Goal: Information Seeking & Learning: Learn about a topic

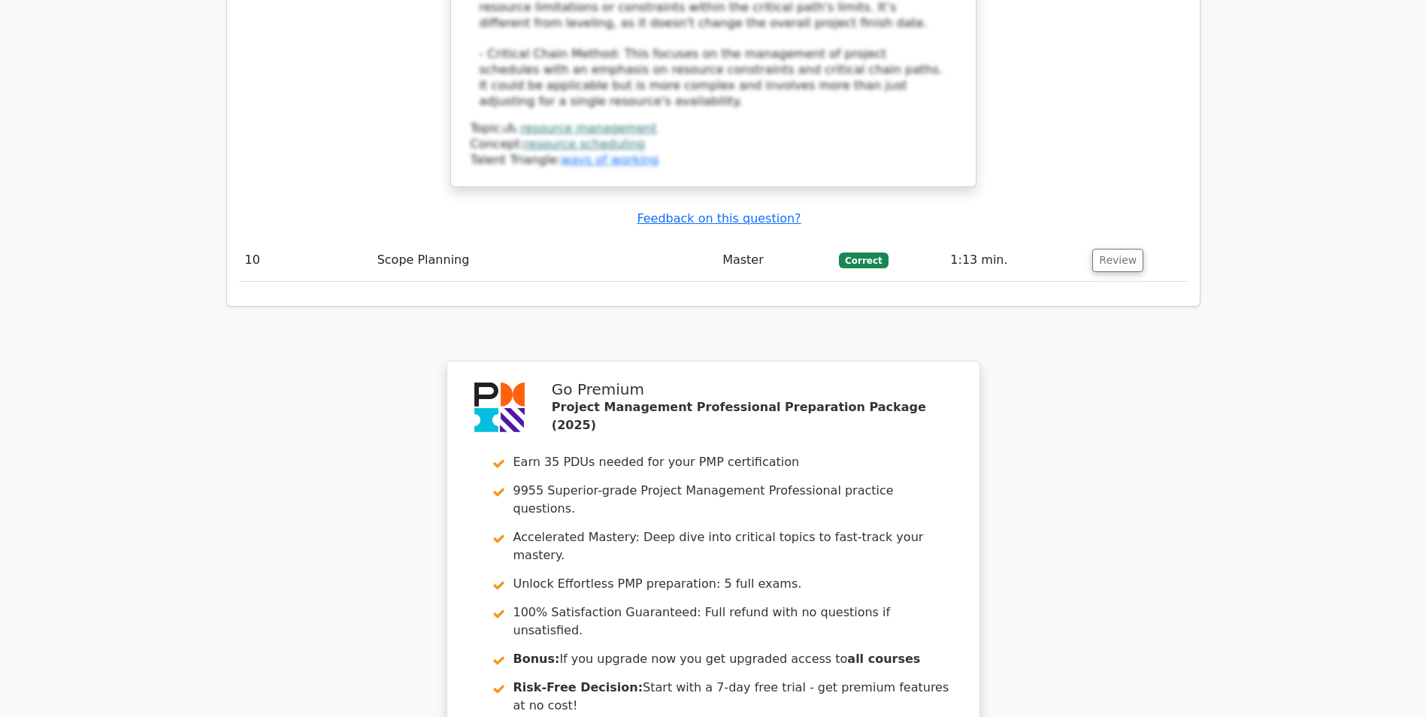
scroll to position [4662, 0]
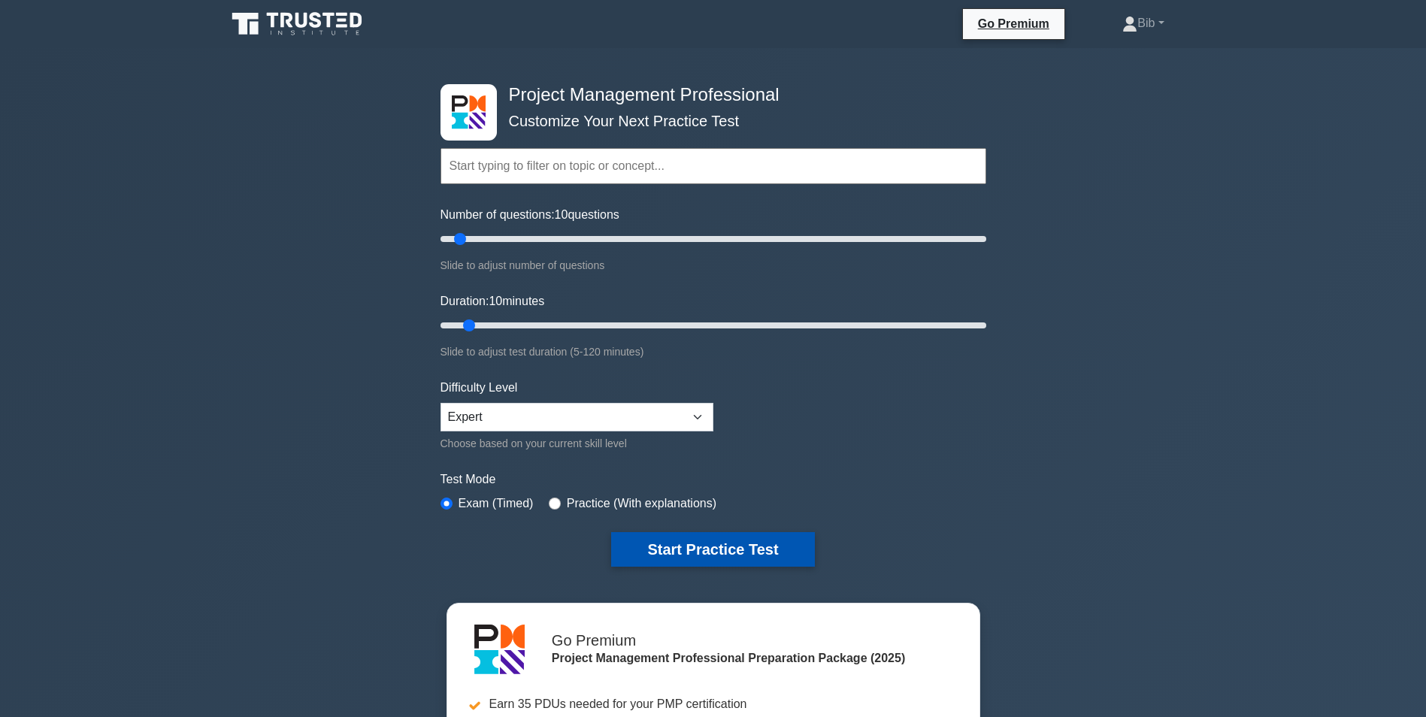
click at [785, 538] on button "Start Practice Test" at bounding box center [712, 549] width 203 height 35
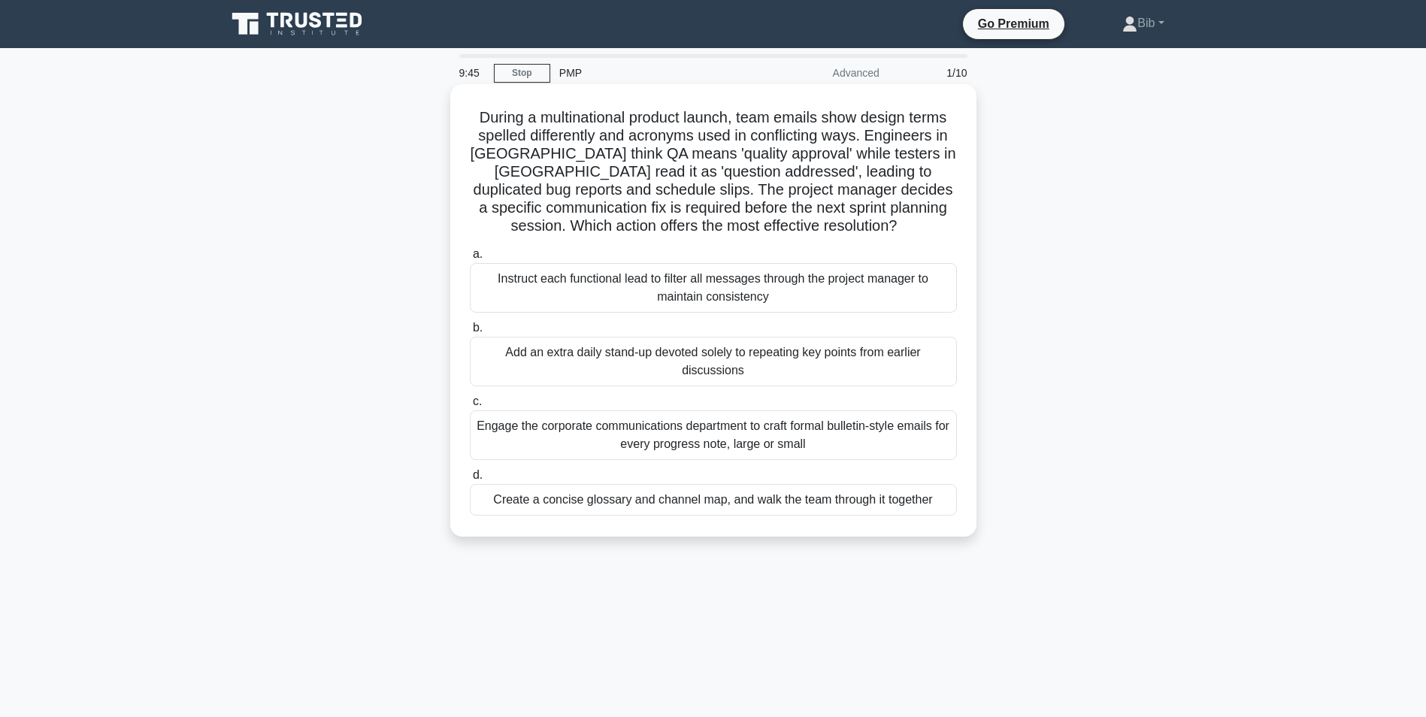
click at [619, 498] on div "Create a concise glossary and channel map, and walk the team through it together" at bounding box center [713, 500] width 487 height 32
click at [470, 480] on input "d. Create a concise glossary and channel map, and walk the team through it toge…" at bounding box center [470, 476] width 0 height 10
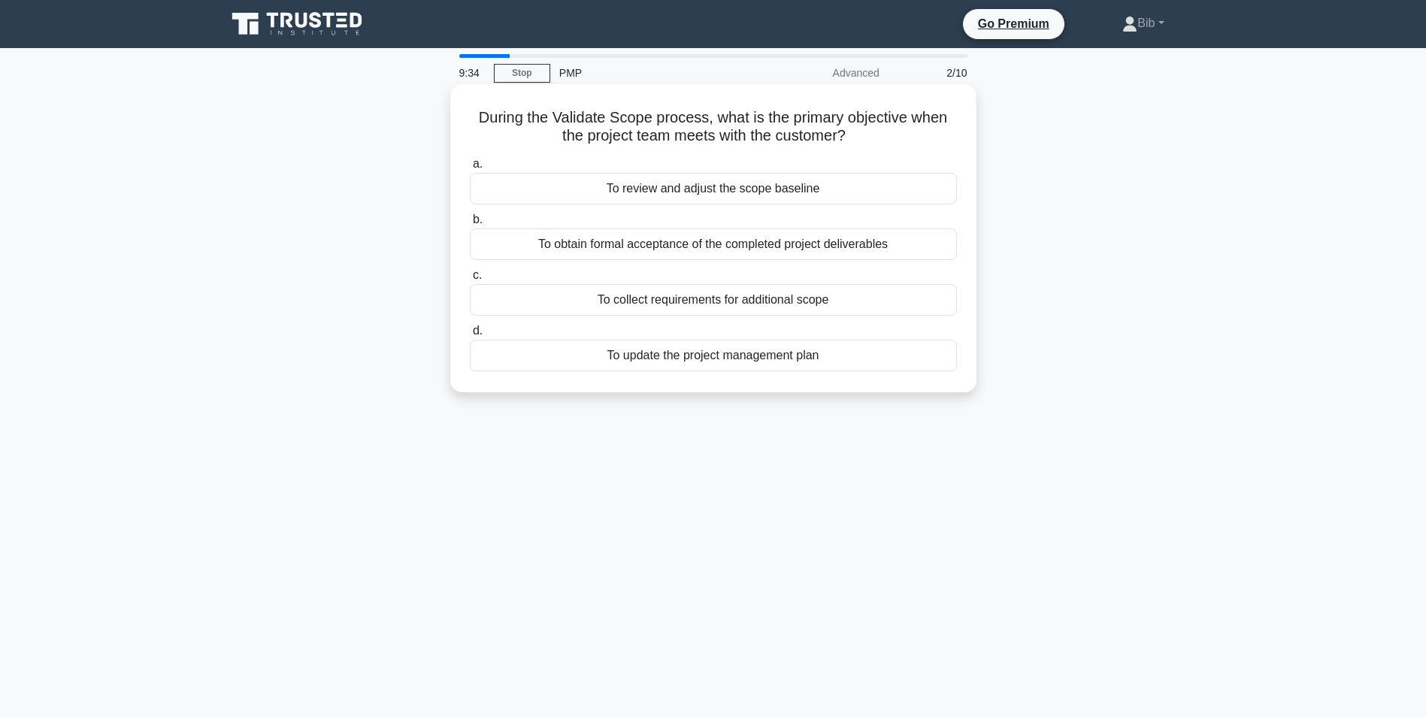
click at [832, 243] on div "To obtain formal acceptance of the completed project deliverables" at bounding box center [713, 245] width 487 height 32
click at [470, 225] on input "b. To obtain formal acceptance of the completed project deliverables" at bounding box center [470, 220] width 0 height 10
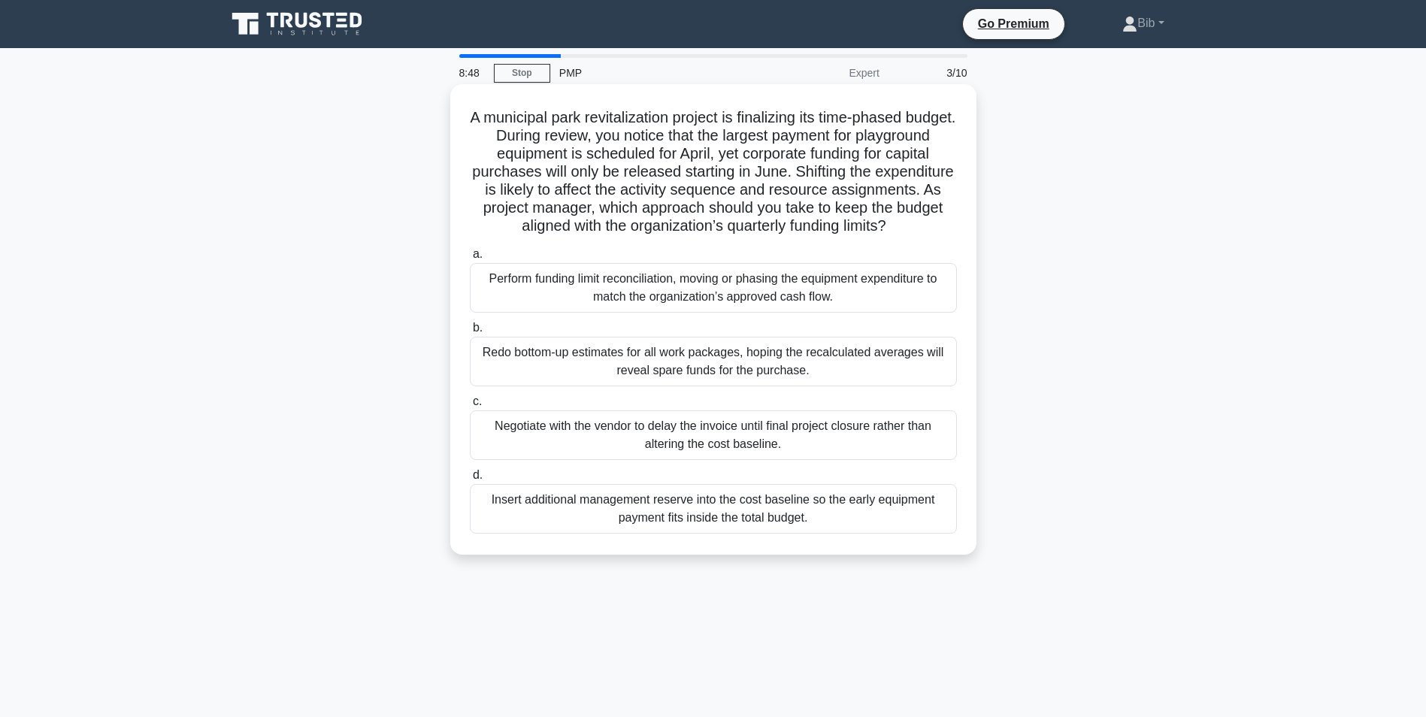
click at [732, 532] on div "Insert additional management reserve into the cost baseline so the early equipm…" at bounding box center [713, 509] width 487 height 50
click at [470, 480] on input "d. Insert additional management reserve into the cost baseline so the early equ…" at bounding box center [470, 476] width 0 height 10
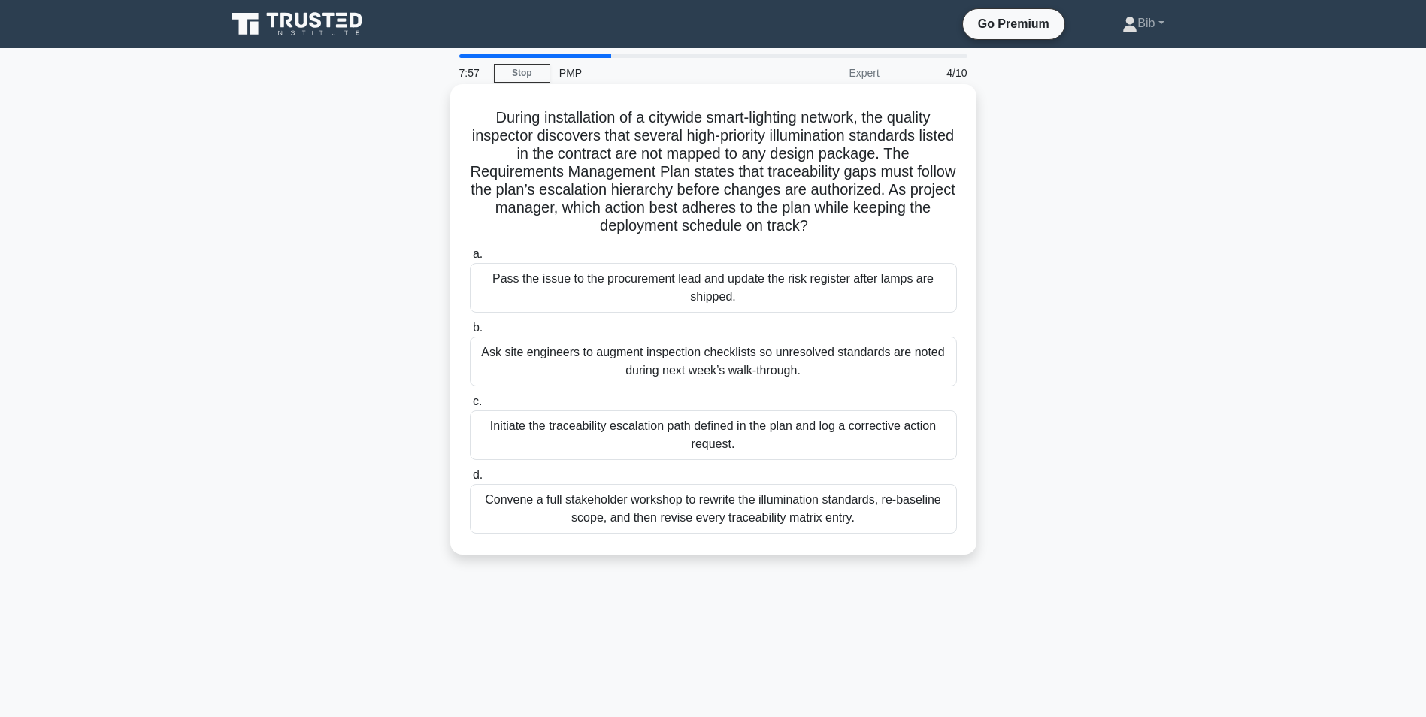
click at [722, 427] on div "Initiate the traceability escalation path defined in the plan and log a correct…" at bounding box center [713, 436] width 487 height 50
click at [470, 407] on input "c. Initiate the traceability escalation path defined in the plan and log a corr…" at bounding box center [470, 402] width 0 height 10
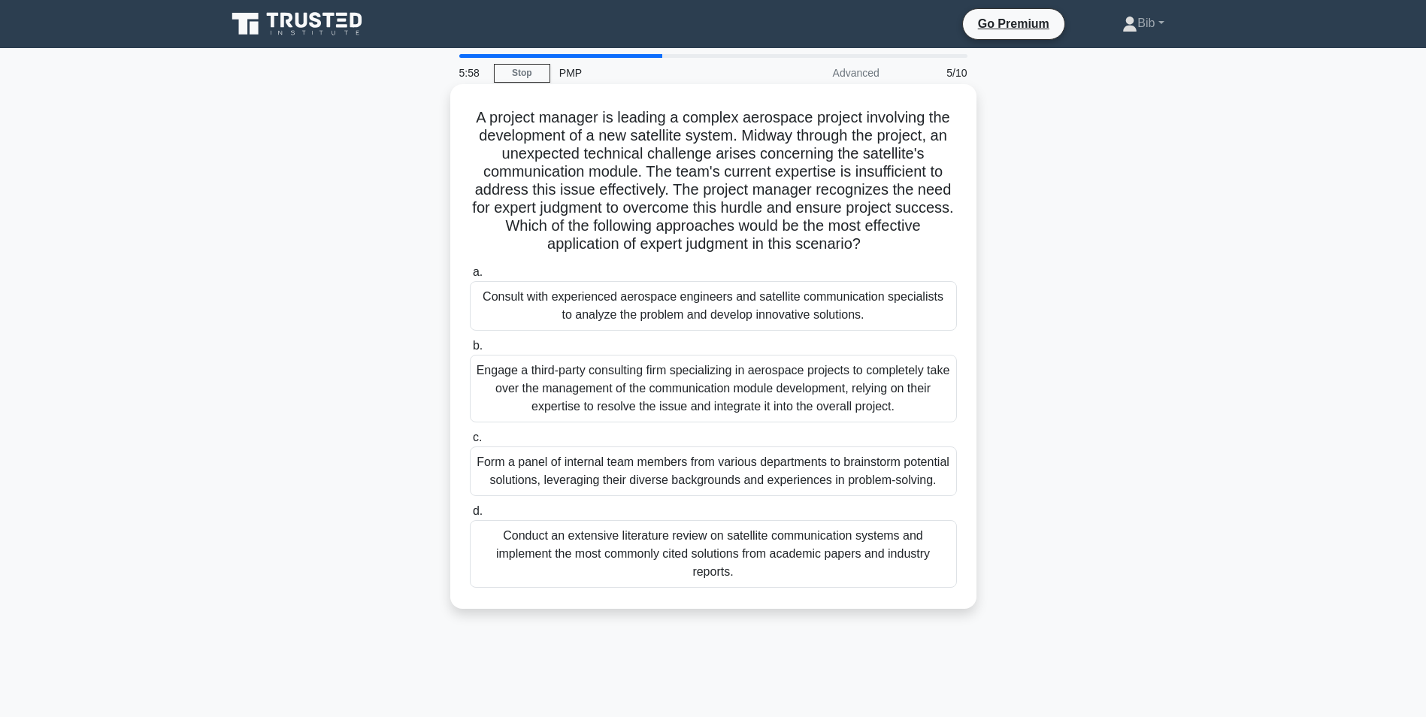
click at [626, 315] on div "Consult with experienced aerospace engineers and satellite communication specia…" at bounding box center [713, 306] width 487 height 50
click at [470, 277] on input "a. Consult with experienced aerospace engineers and satellite communication spe…" at bounding box center [470, 273] width 0 height 10
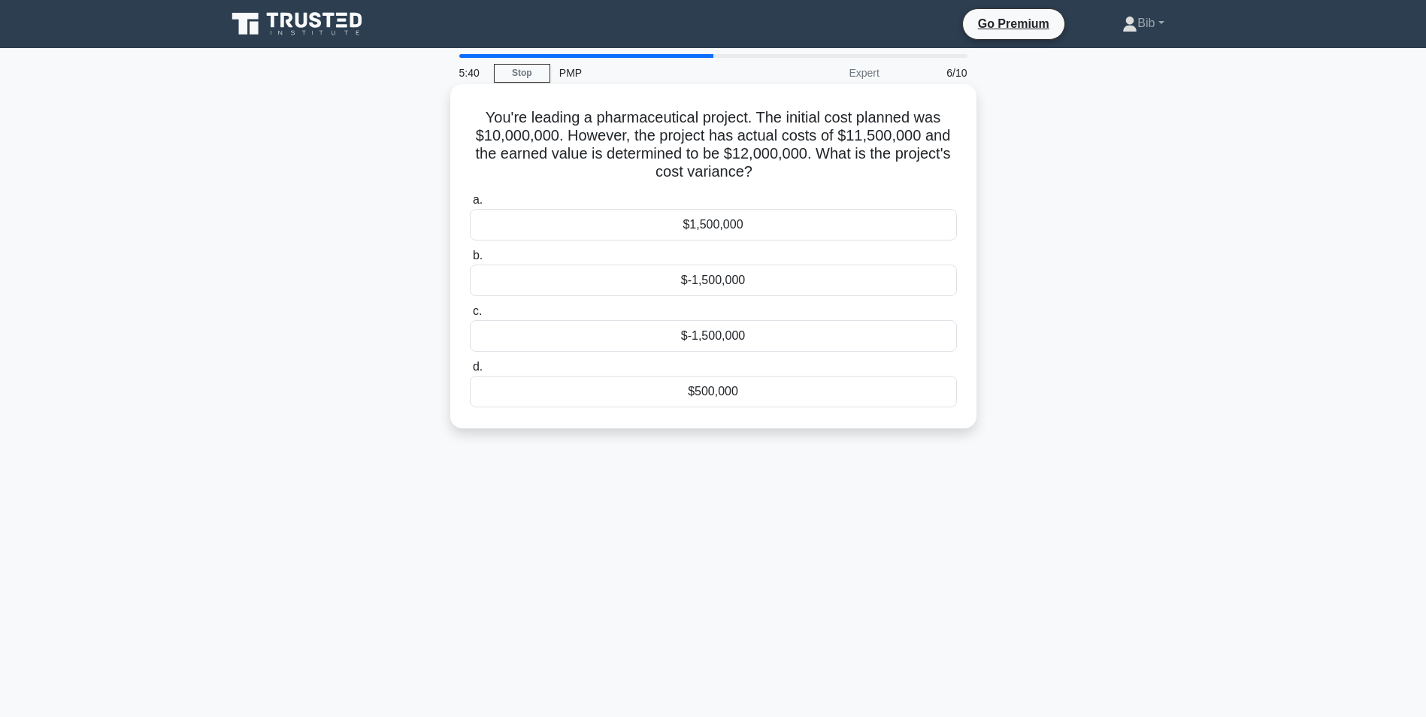
click at [708, 227] on div "$1,500,000" at bounding box center [713, 225] width 487 height 32
click at [470, 205] on input "a. $1,500,000" at bounding box center [470, 200] width 0 height 10
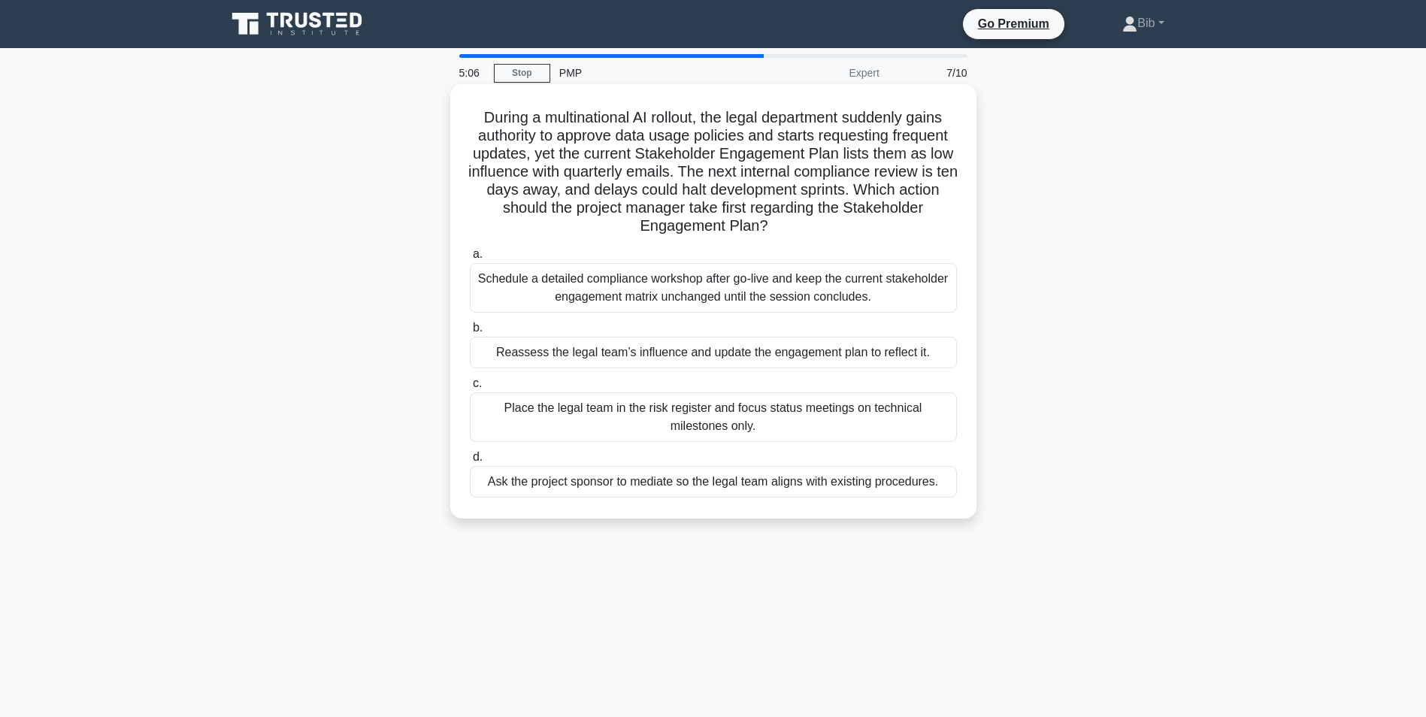
click at [636, 353] on div "Reassess the legal team’s influence and update the engagement plan to reflect i…" at bounding box center [713, 353] width 487 height 32
click at [470, 333] on input "b. Reassess the legal team’s influence and update the engagement plan to reflec…" at bounding box center [470, 328] width 0 height 10
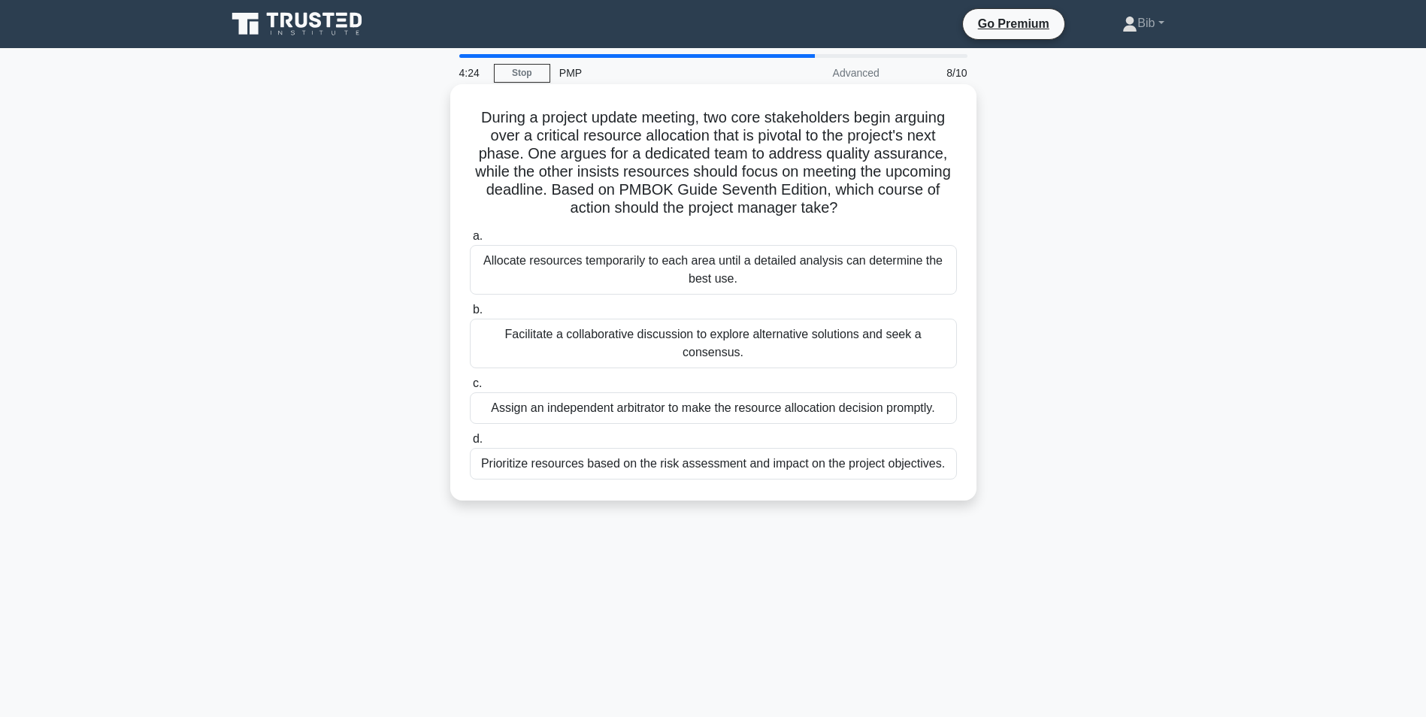
click at [914, 341] on div "Facilitate a collaborative discussion to explore alternative solutions and seek…" at bounding box center [713, 344] width 487 height 50
click at [470, 315] on input "b. Facilitate a collaborative discussion to explore alternative solutions and s…" at bounding box center [470, 310] width 0 height 10
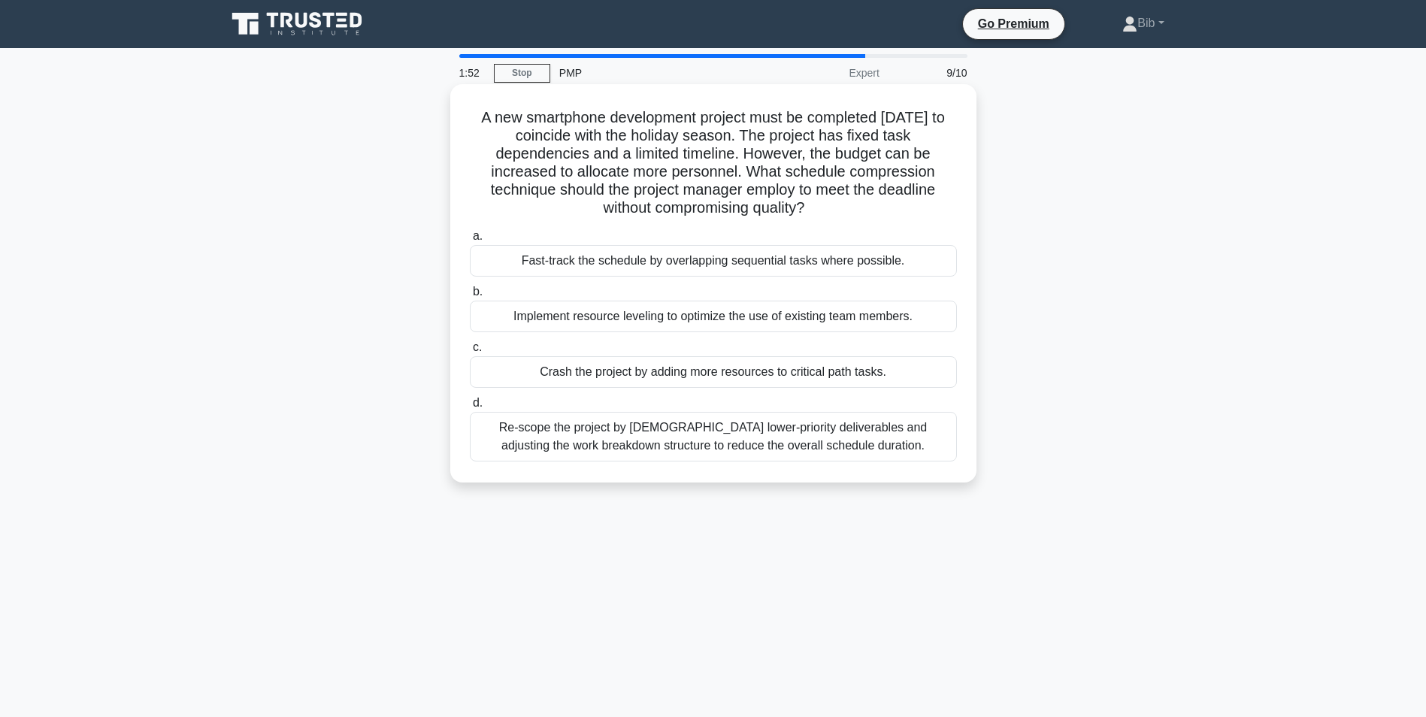
click at [665, 375] on div "Crash the project by adding more resources to critical path tasks." at bounding box center [713, 372] width 487 height 32
click at [470, 353] on input "c. Crash the project by adding more resources to critical path tasks." at bounding box center [470, 348] width 0 height 10
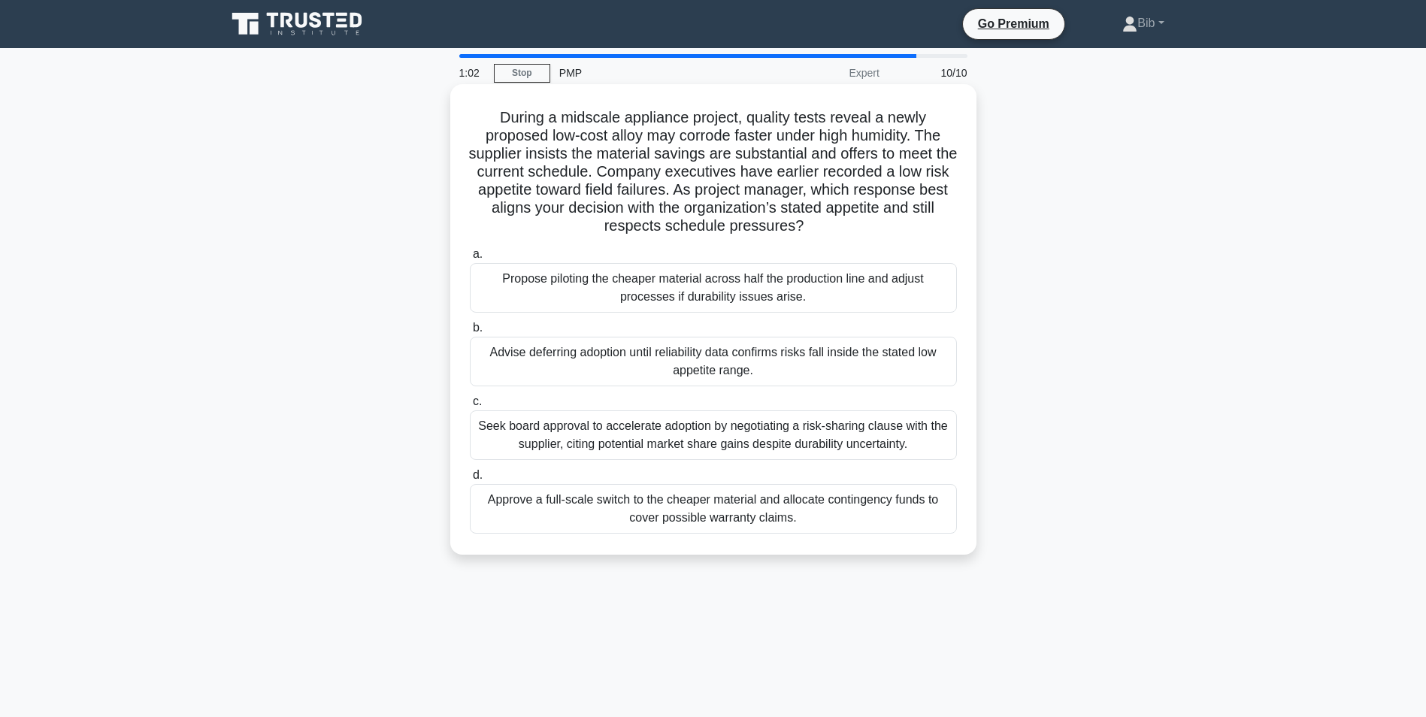
click at [719, 356] on div "Advise deferring adoption until reliability data confirms risks fall inside the…" at bounding box center [713, 362] width 487 height 50
click at [470, 333] on input "b. Advise deferring adoption until reliability data confirms risks fall inside …" at bounding box center [470, 328] width 0 height 10
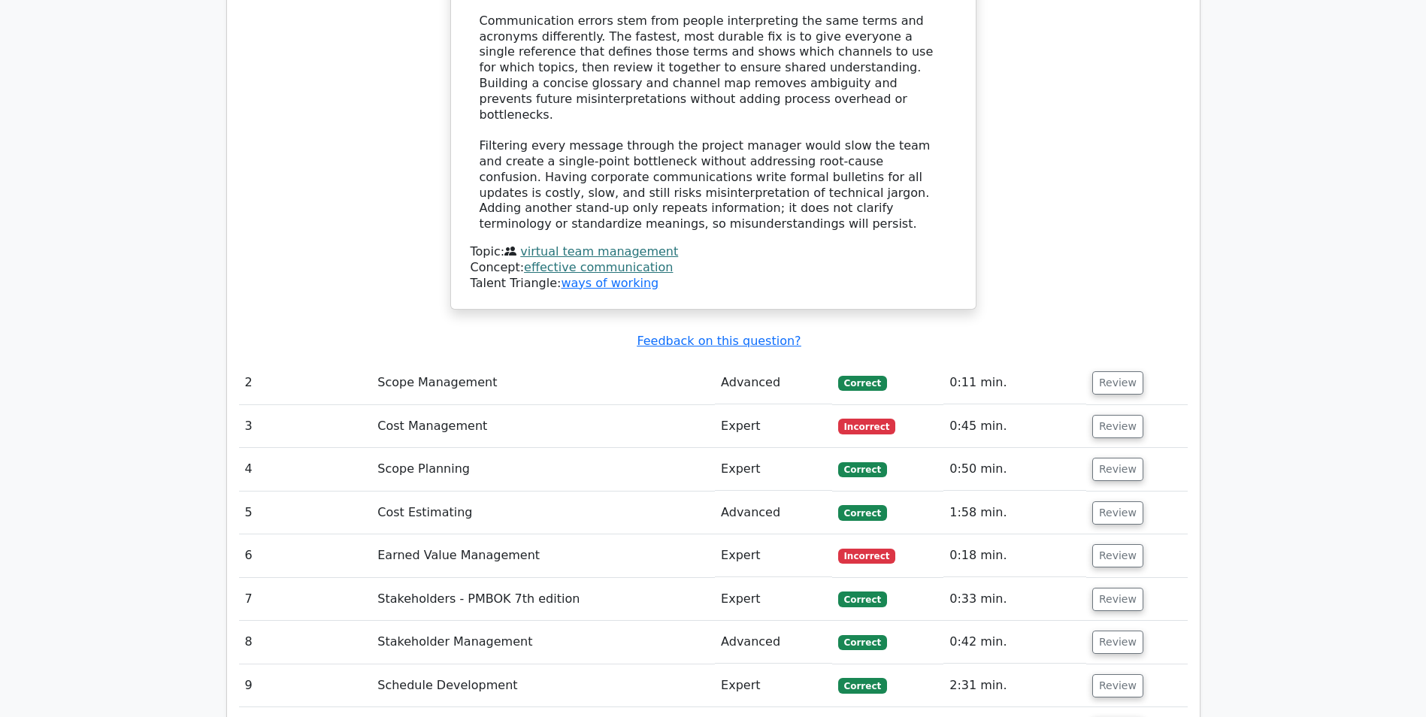
scroll to position [2030, 0]
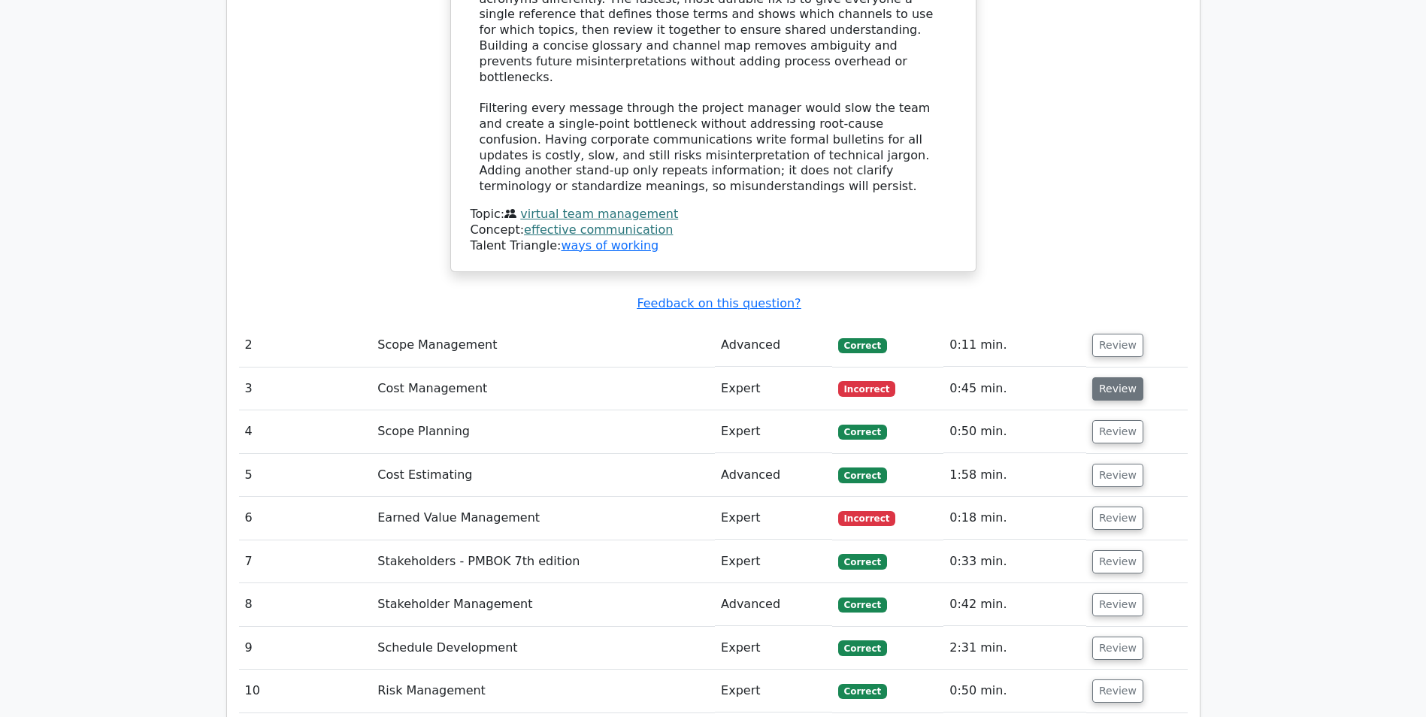
click at [1126, 377] on button "Review" at bounding box center [1117, 388] width 51 height 23
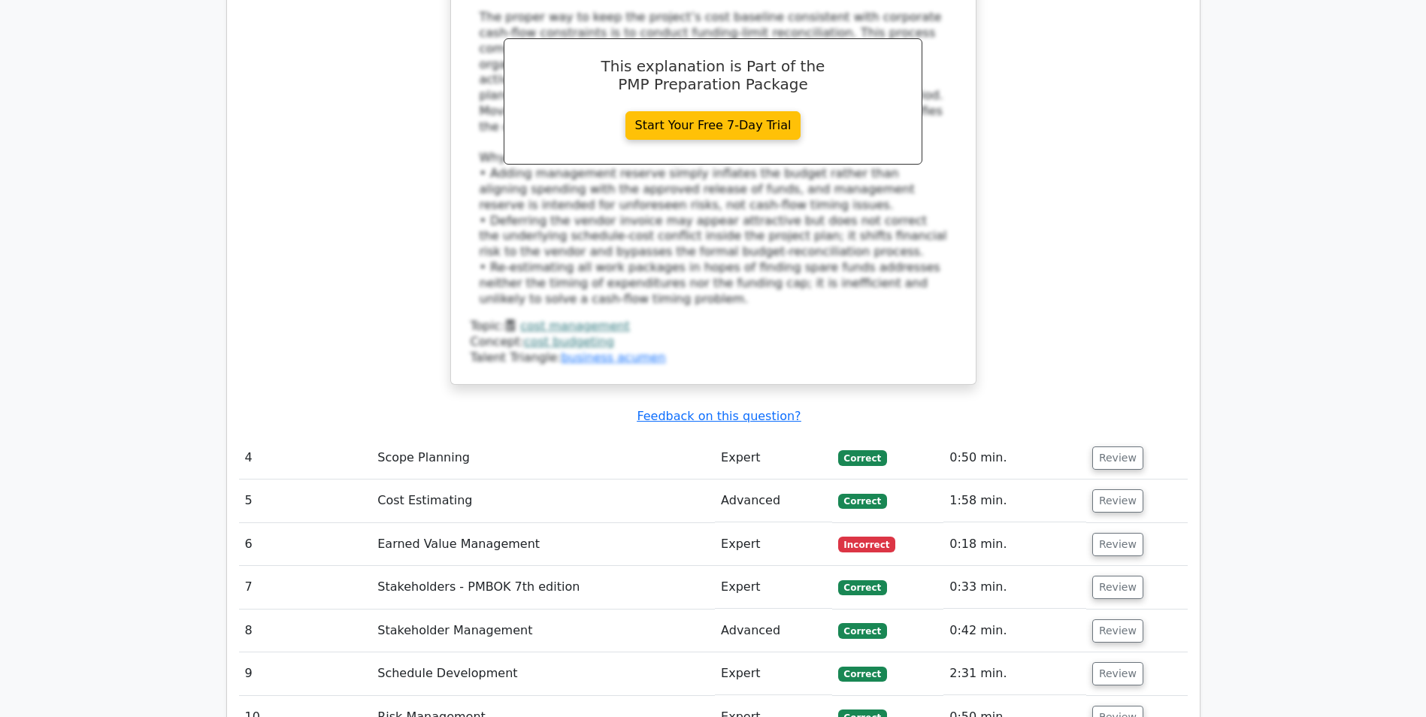
scroll to position [2932, 0]
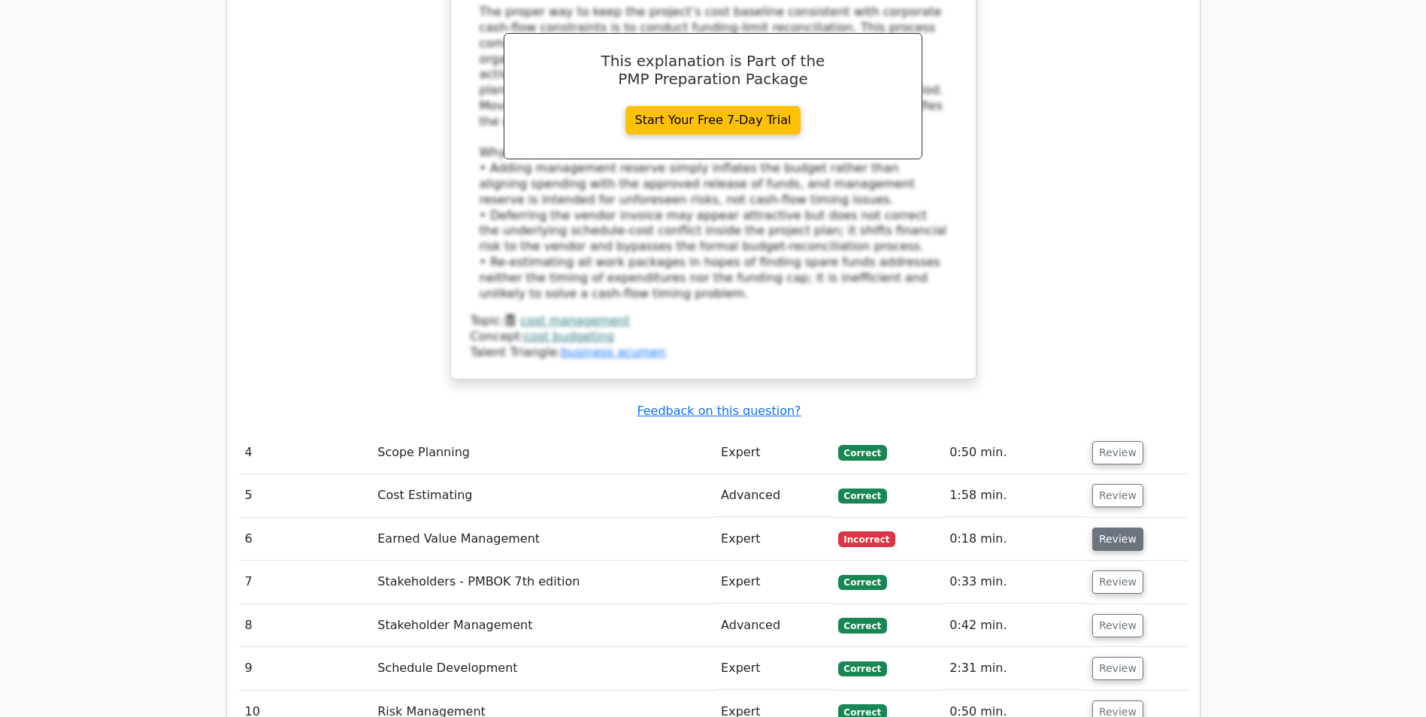
click at [1094, 528] on button "Review" at bounding box center [1117, 539] width 51 height 23
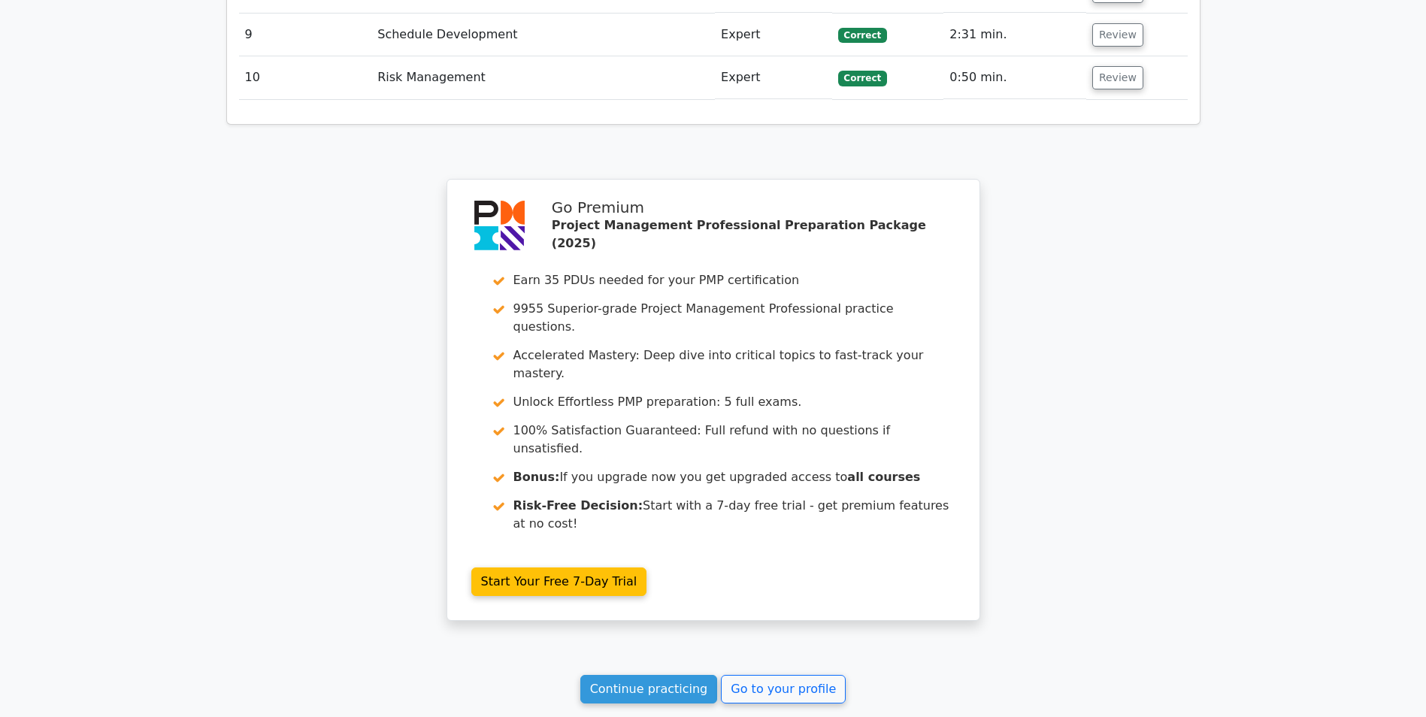
scroll to position [4215, 0]
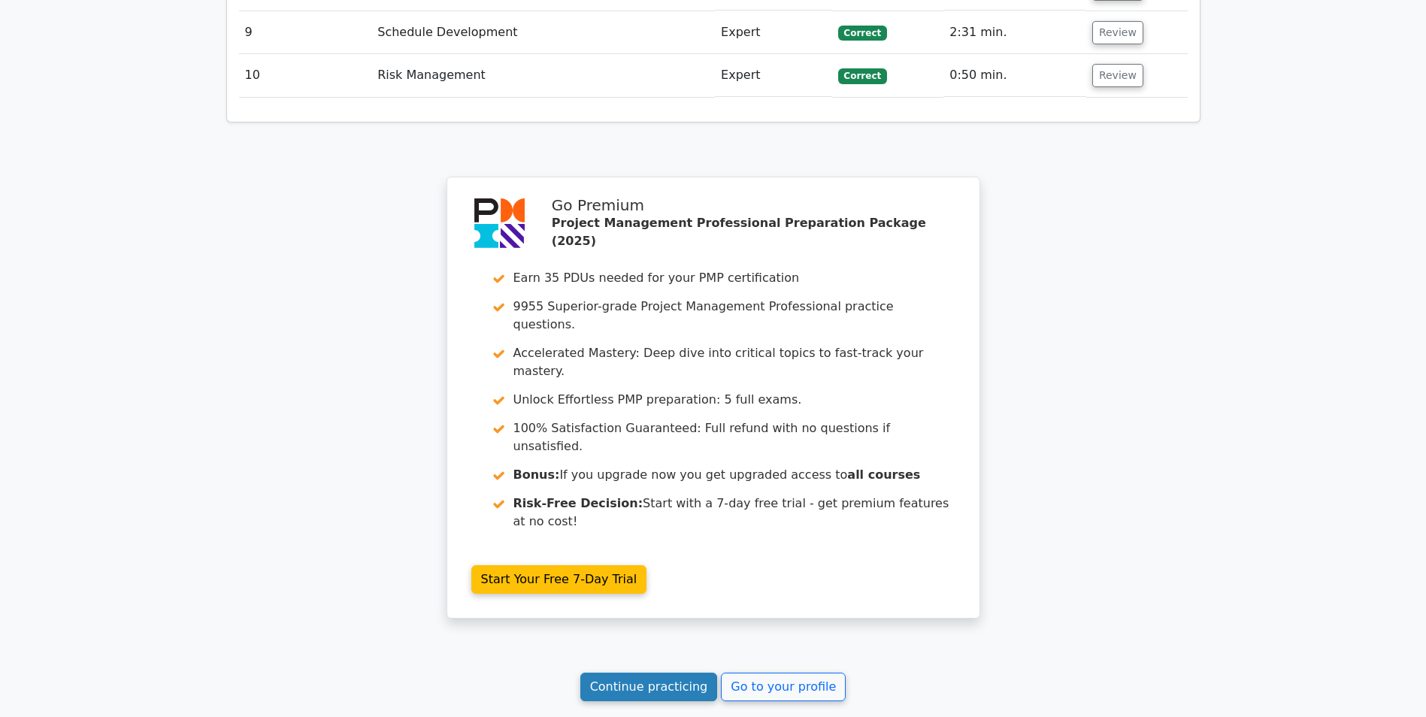
click at [648, 673] on link "Continue practicing" at bounding box center [649, 687] width 138 height 29
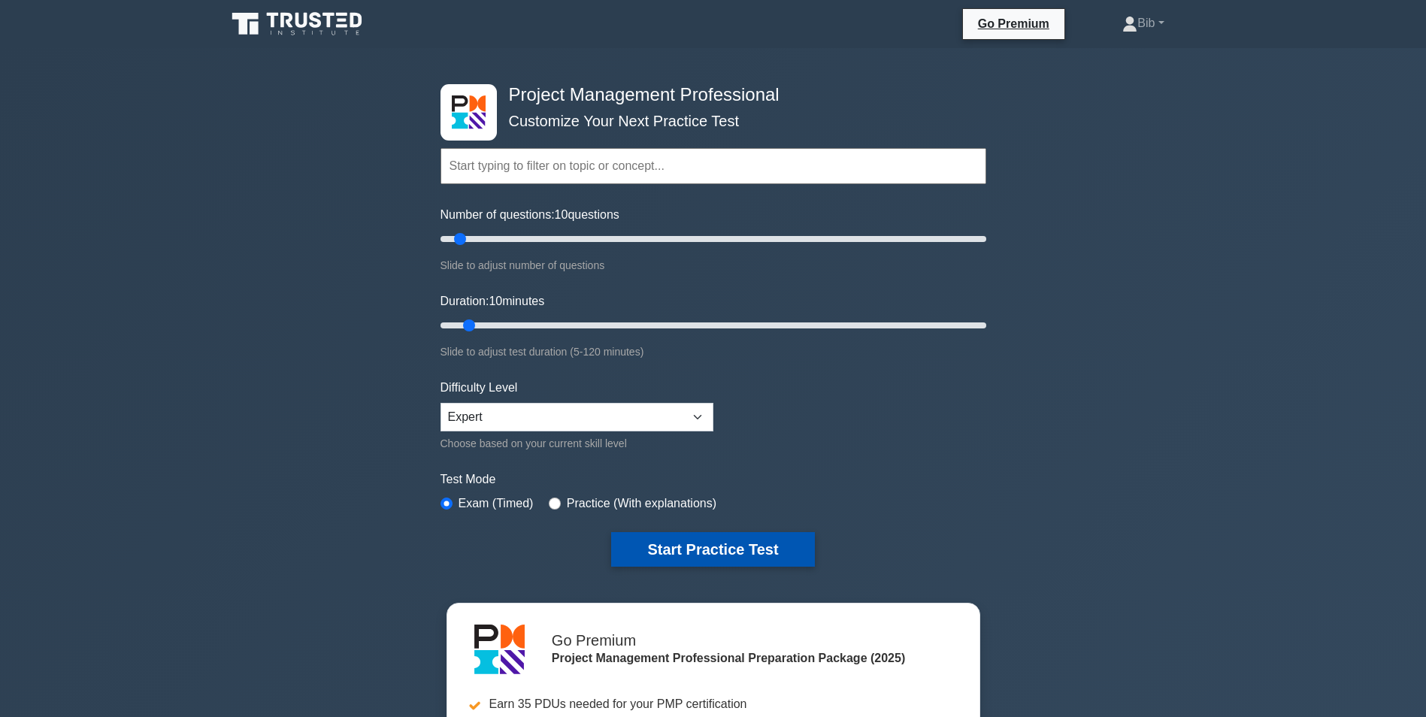
click at [714, 544] on button "Start Practice Test" at bounding box center [712, 549] width 203 height 35
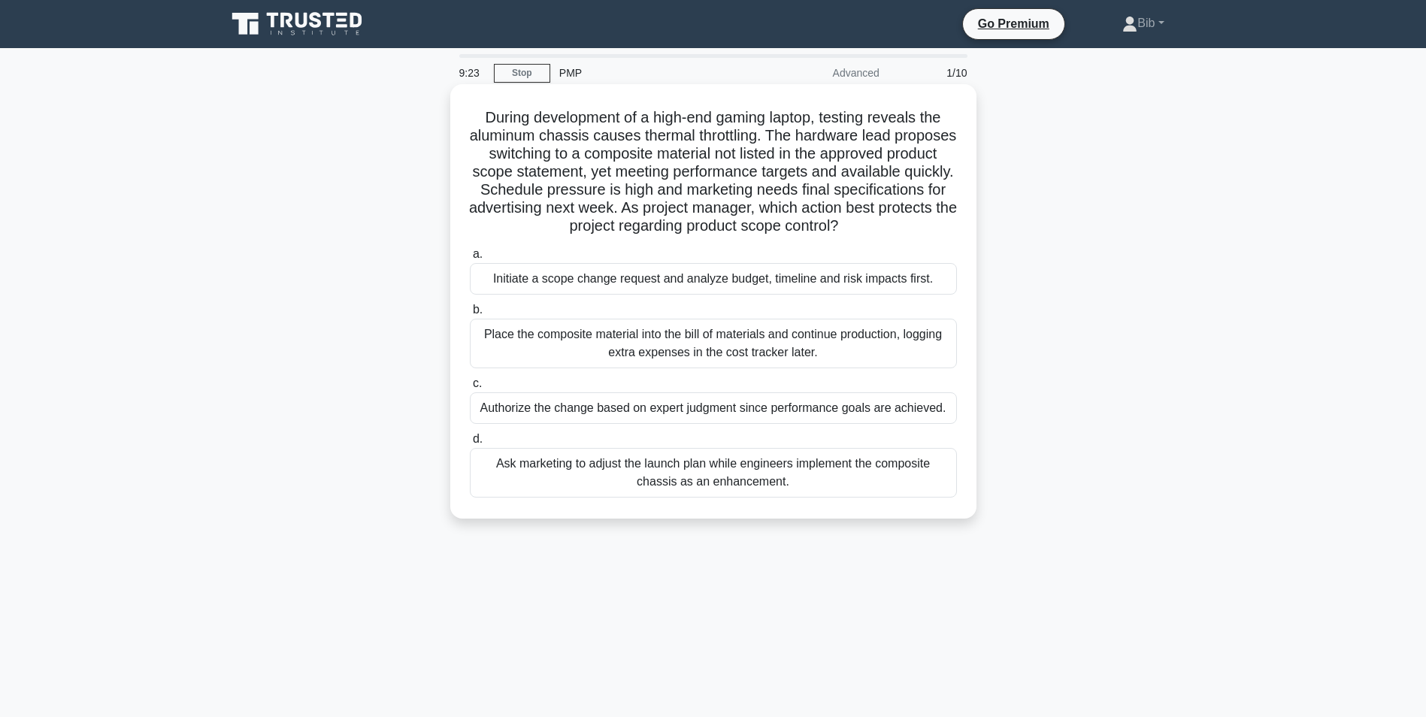
click at [648, 279] on div "Initiate a scope change request and analyze budget, timeline and risk impacts f…" at bounding box center [713, 279] width 487 height 32
click at [470, 259] on input "a. Initiate a scope change request and analyze budget, timeline and risk impact…" at bounding box center [470, 255] width 0 height 10
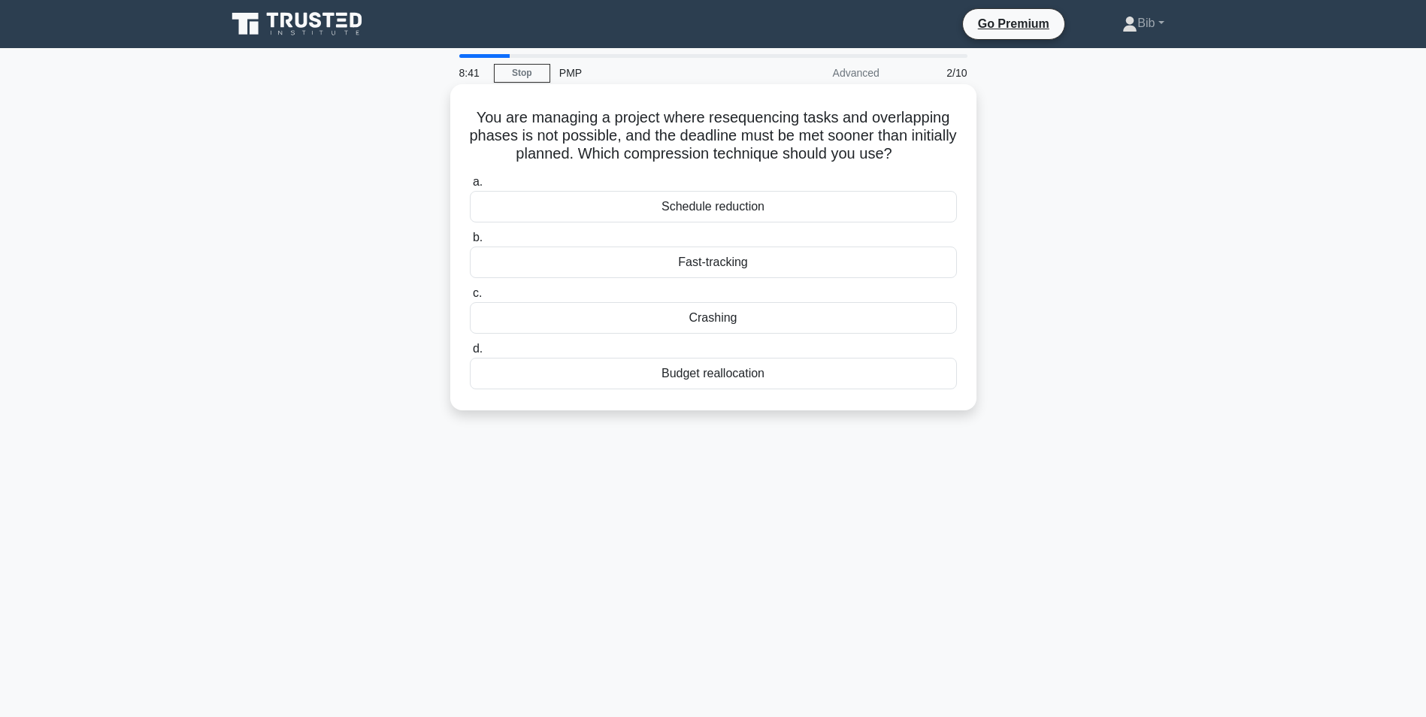
click at [705, 325] on div "Crashing" at bounding box center [713, 318] width 487 height 32
click at [470, 298] on input "c. Crashing" at bounding box center [470, 294] width 0 height 10
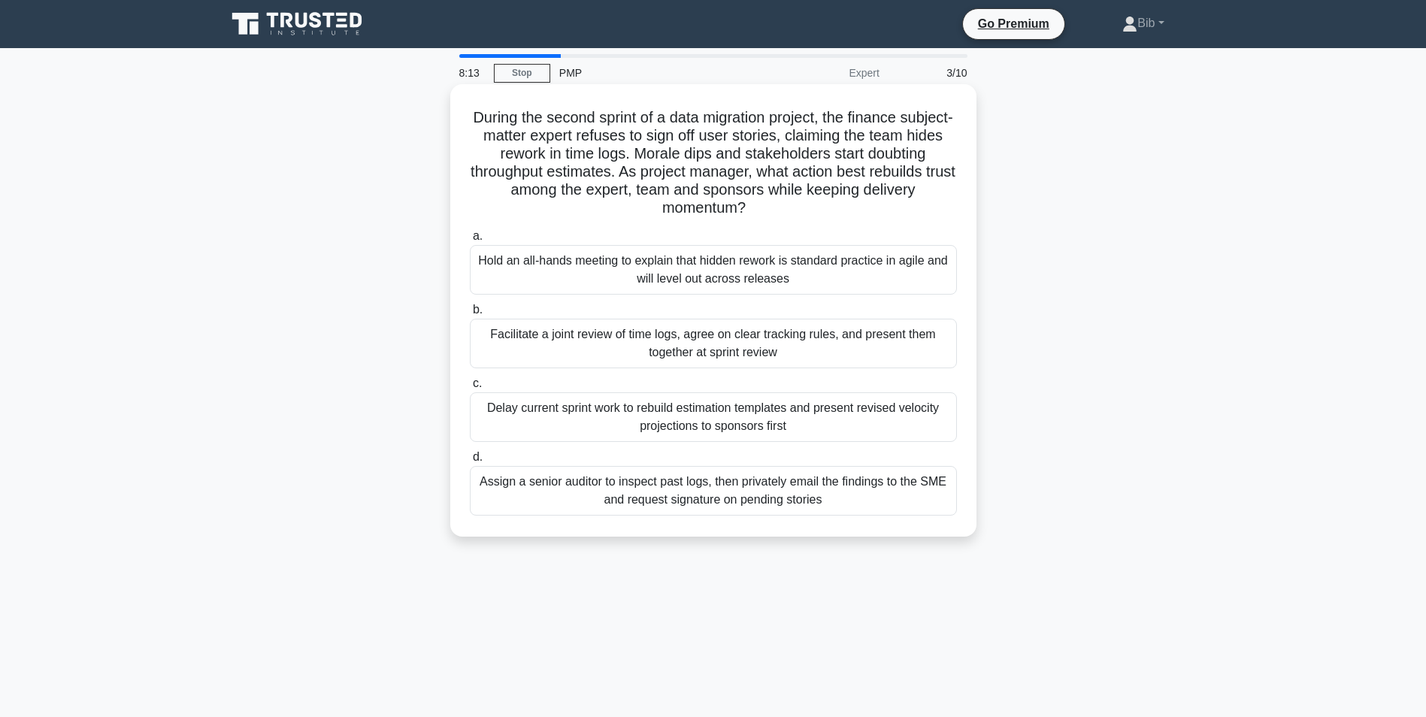
click at [725, 350] on div "Facilitate a joint review of time logs, agree on clear tracking rules, and pres…" at bounding box center [713, 344] width 487 height 50
click at [470, 315] on input "b. Facilitate a joint review of time logs, agree on clear tracking rules, and p…" at bounding box center [470, 310] width 0 height 10
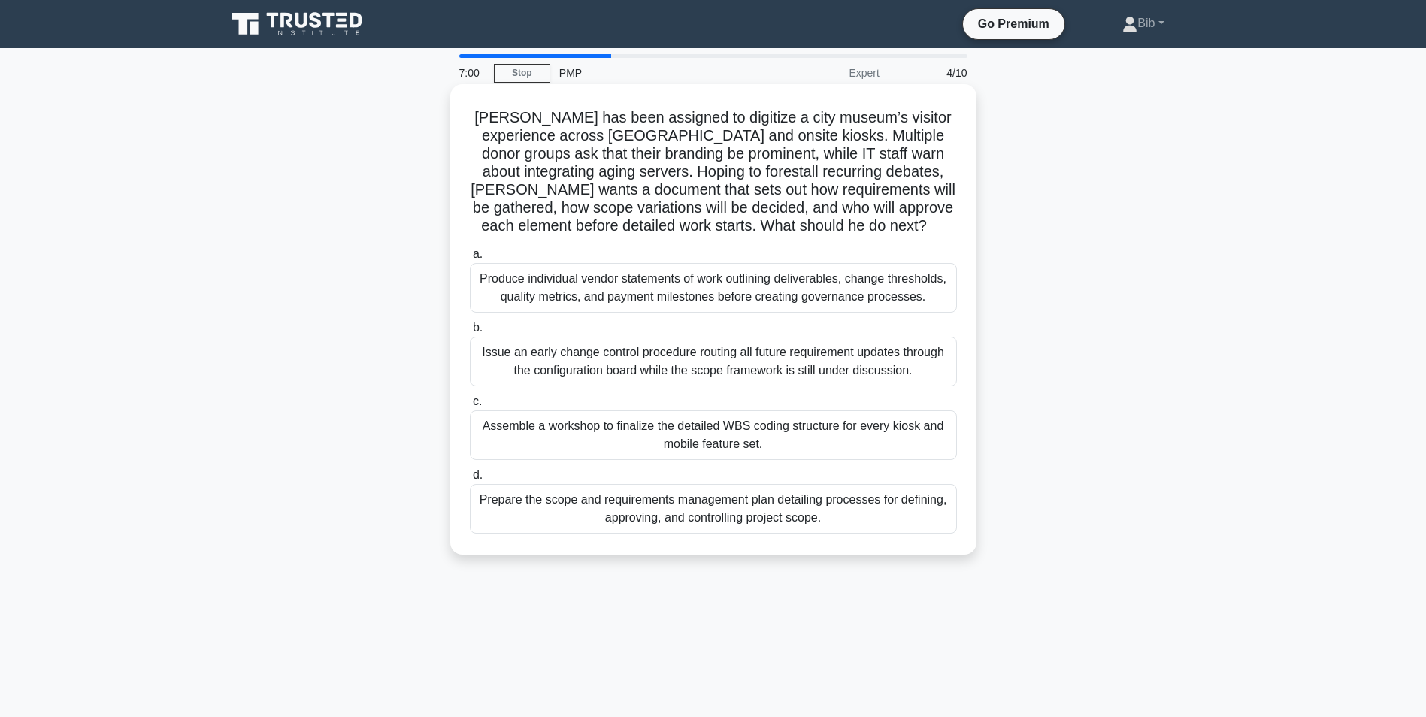
click at [760, 515] on div "Prepare the scope and requirements management plan detailing processes for defi…" at bounding box center [713, 509] width 487 height 50
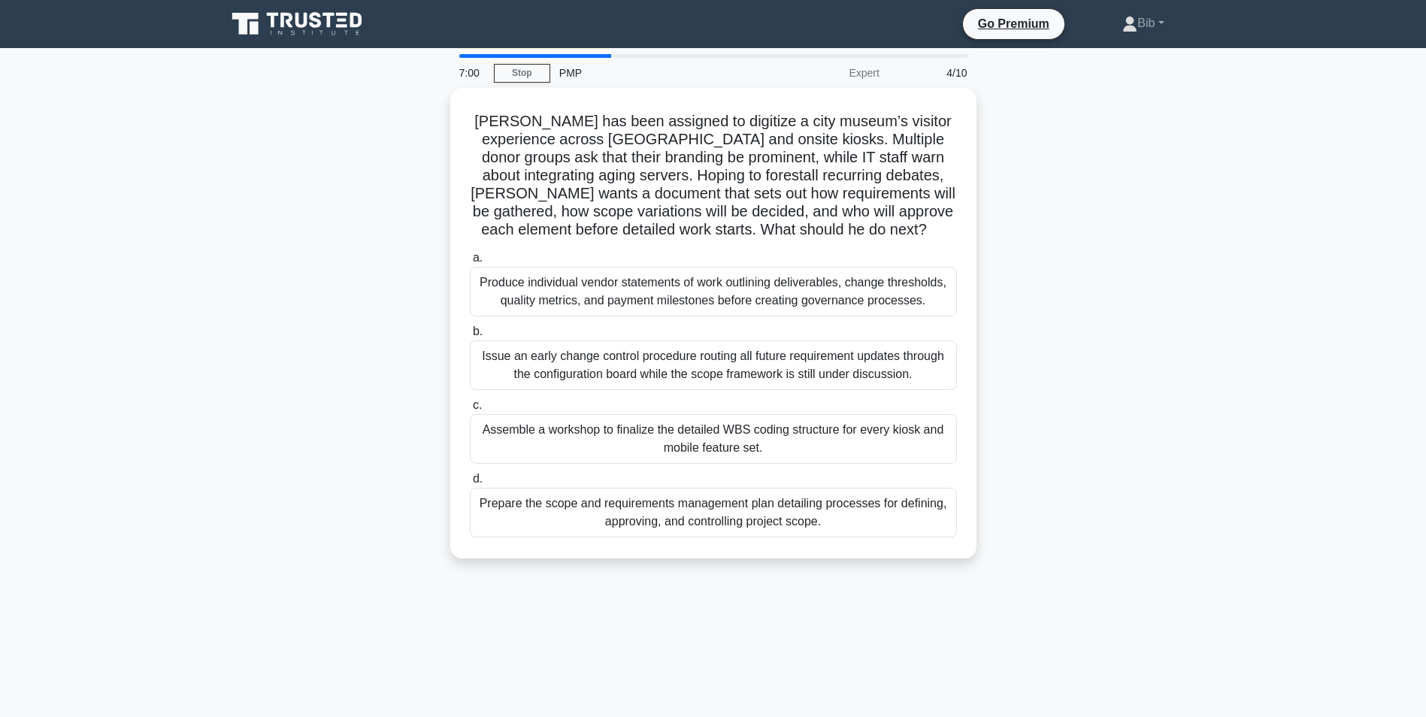
click at [470, 484] on input "d. Prepare the scope and requirements management plan detailing processes for d…" at bounding box center [470, 479] width 0 height 10
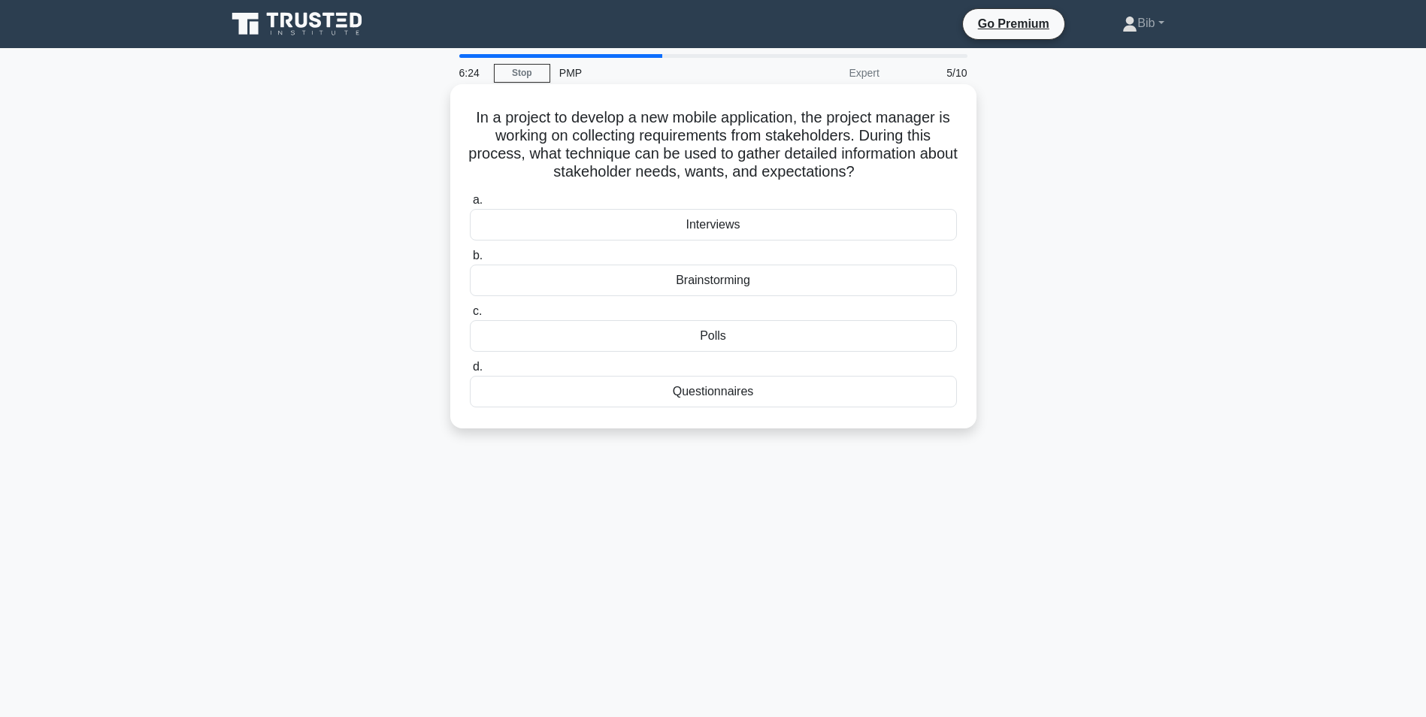
click at [743, 395] on div "Questionnaires" at bounding box center [713, 392] width 487 height 32
click at [470, 372] on input "d. Questionnaires" at bounding box center [470, 367] width 0 height 10
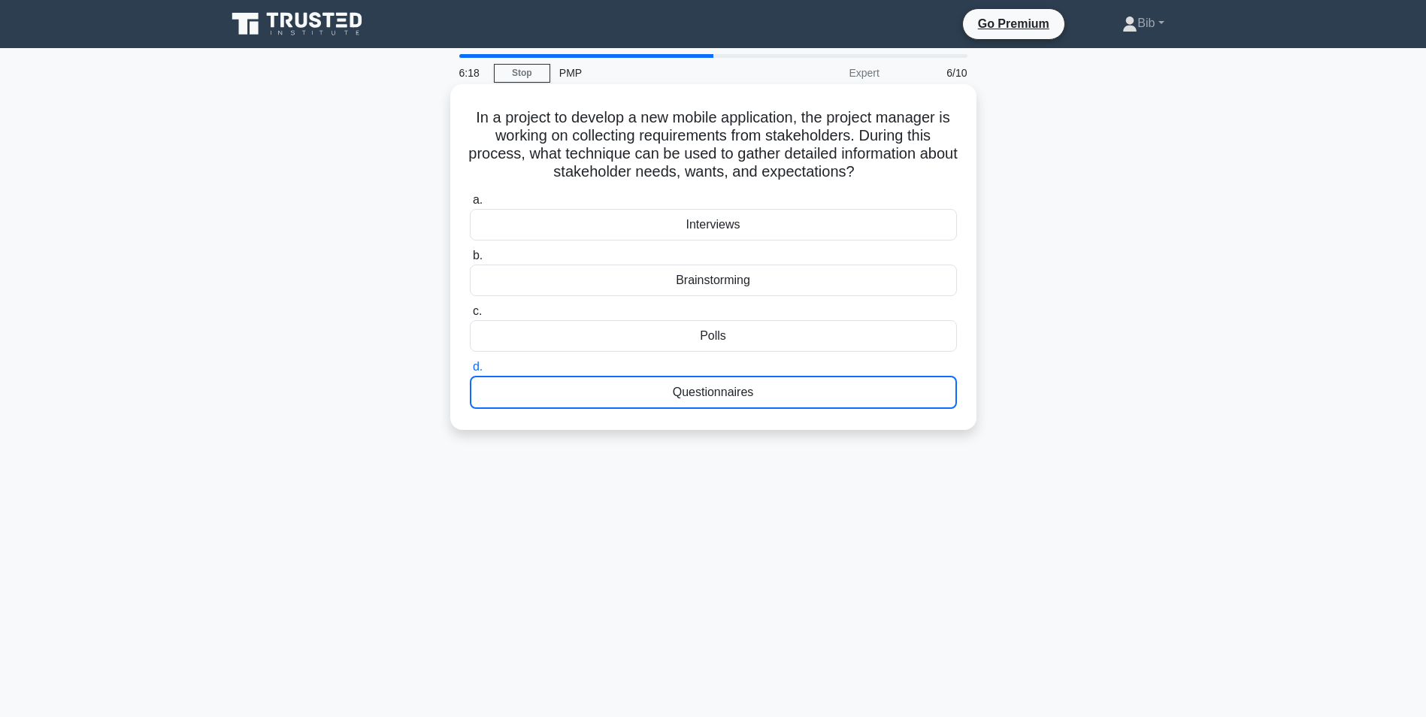
click at [685, 402] on div "Questionnaires" at bounding box center [713, 392] width 487 height 33
click at [470, 372] on input "d. Questionnaires" at bounding box center [470, 367] width 0 height 10
click at [692, 348] on div "Polls" at bounding box center [713, 336] width 487 height 32
click at [470, 317] on input "c. Polls" at bounding box center [470, 312] width 0 height 10
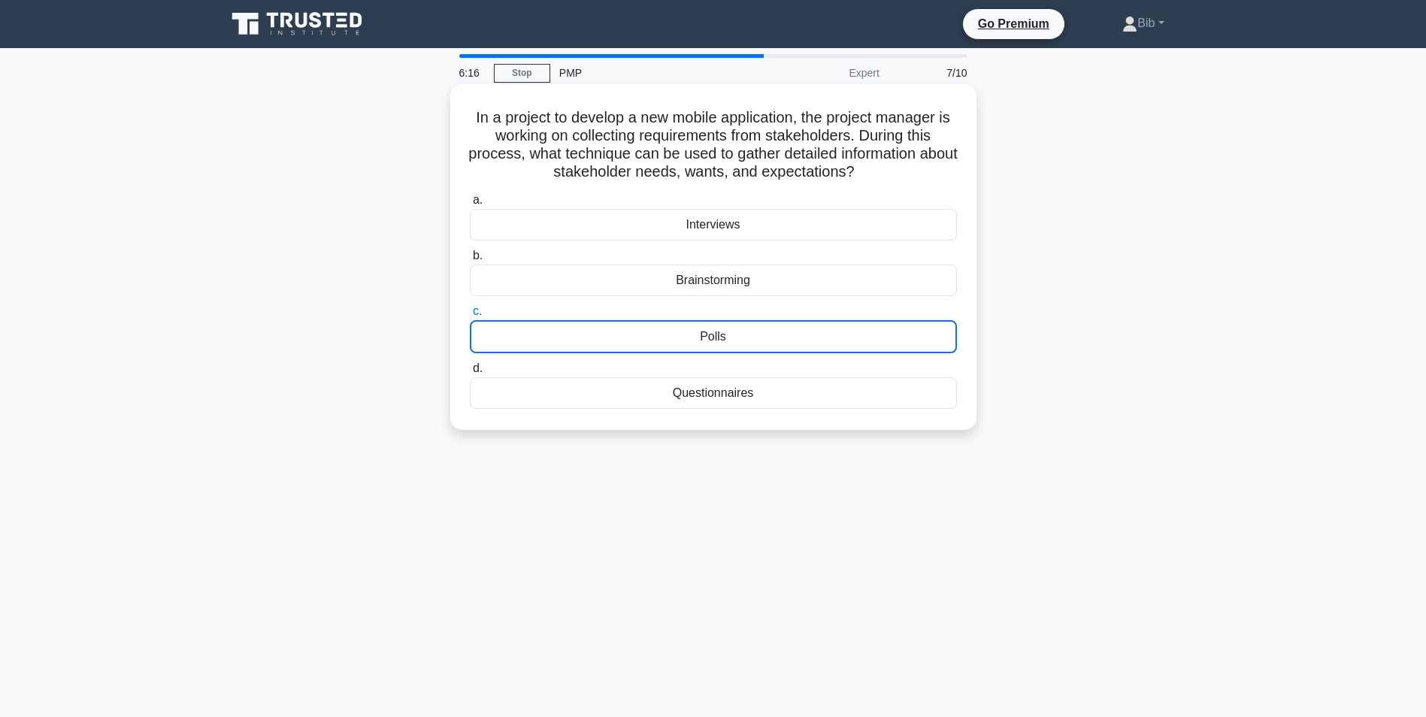
click at [675, 404] on div "Questionnaires" at bounding box center [713, 393] width 487 height 32
click at [470, 374] on input "d. Questionnaires" at bounding box center [470, 369] width 0 height 10
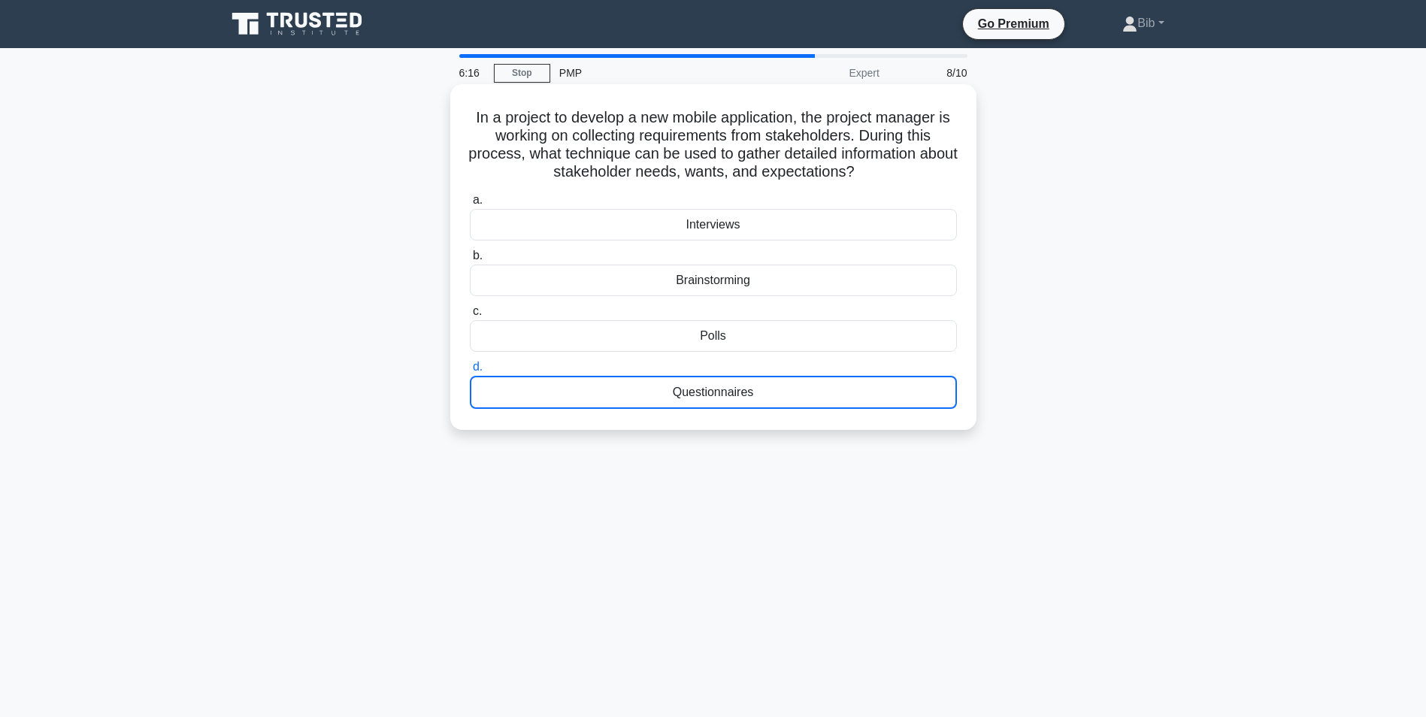
click at [682, 348] on div "Polls" at bounding box center [713, 336] width 487 height 32
click at [470, 317] on input "c. Polls" at bounding box center [470, 312] width 0 height 10
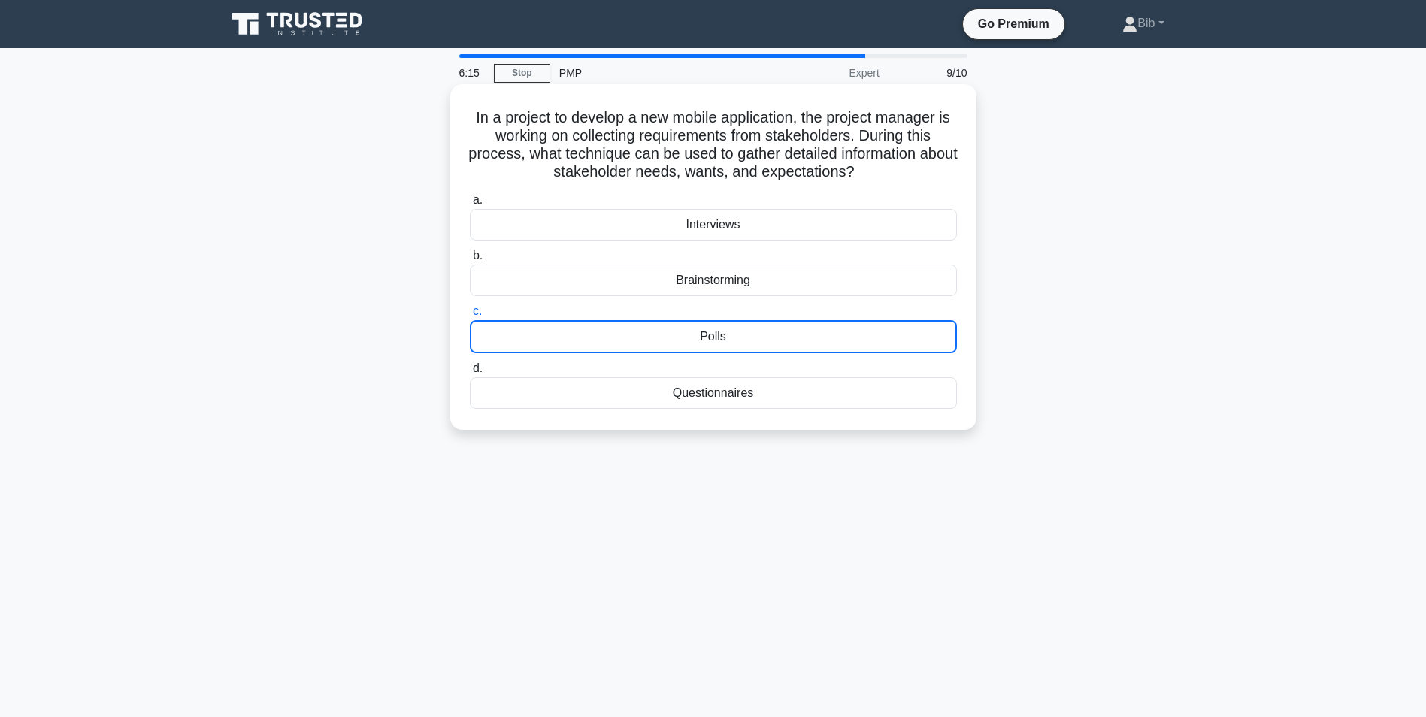
click at [686, 395] on div "Questionnaires" at bounding box center [713, 393] width 487 height 32
click at [470, 374] on input "d. Questionnaires" at bounding box center [470, 369] width 0 height 10
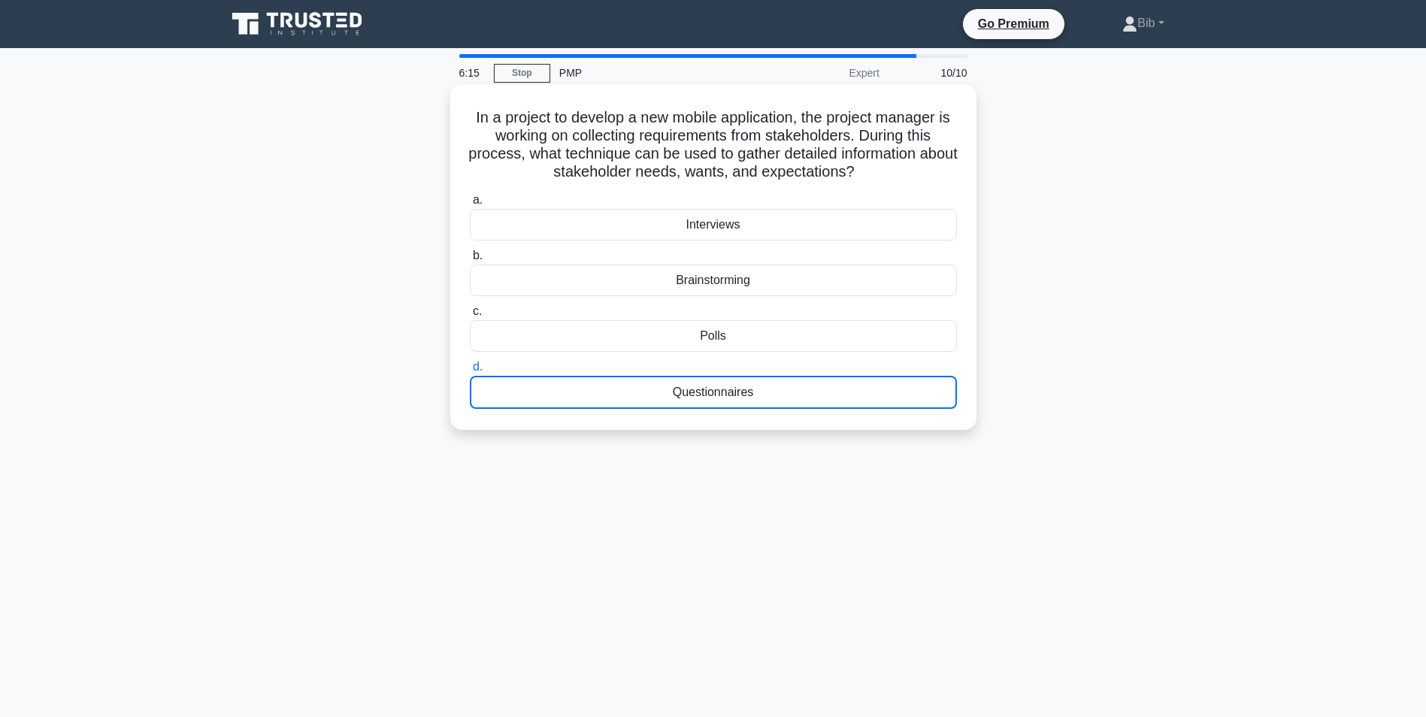
click at [688, 343] on div "Polls" at bounding box center [713, 336] width 487 height 32
click at [470, 317] on input "c. Polls" at bounding box center [470, 312] width 0 height 10
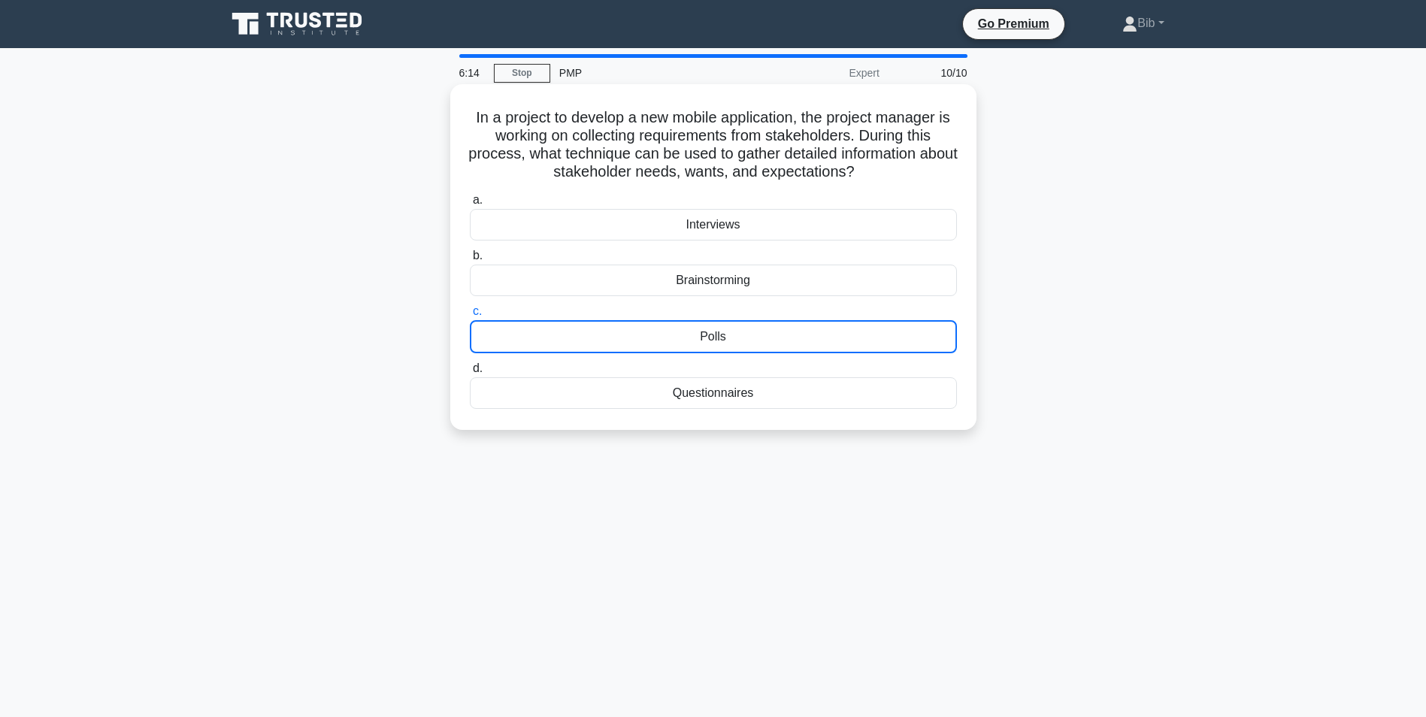
click at [680, 392] on div "Questionnaires" at bounding box center [713, 393] width 487 height 32
click at [470, 374] on input "d. Questionnaires" at bounding box center [470, 369] width 0 height 10
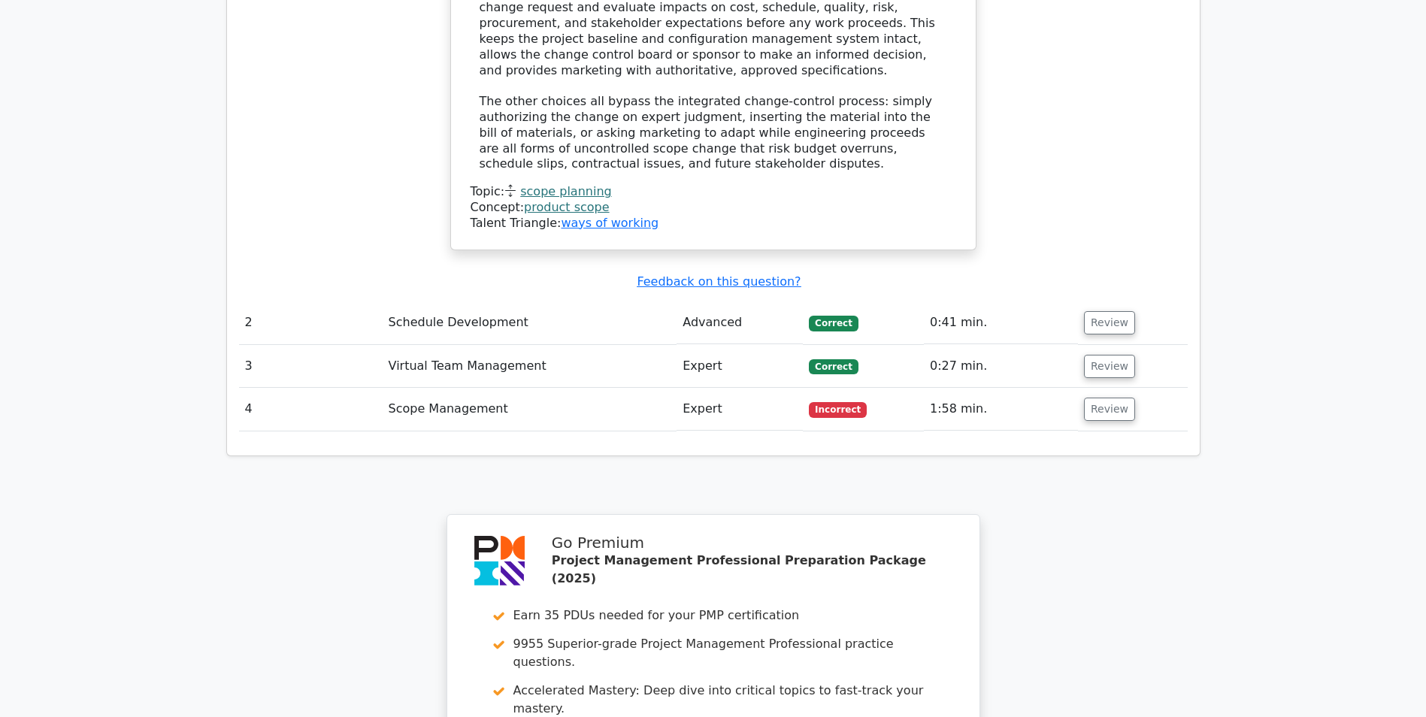
scroll to position [1805, 0]
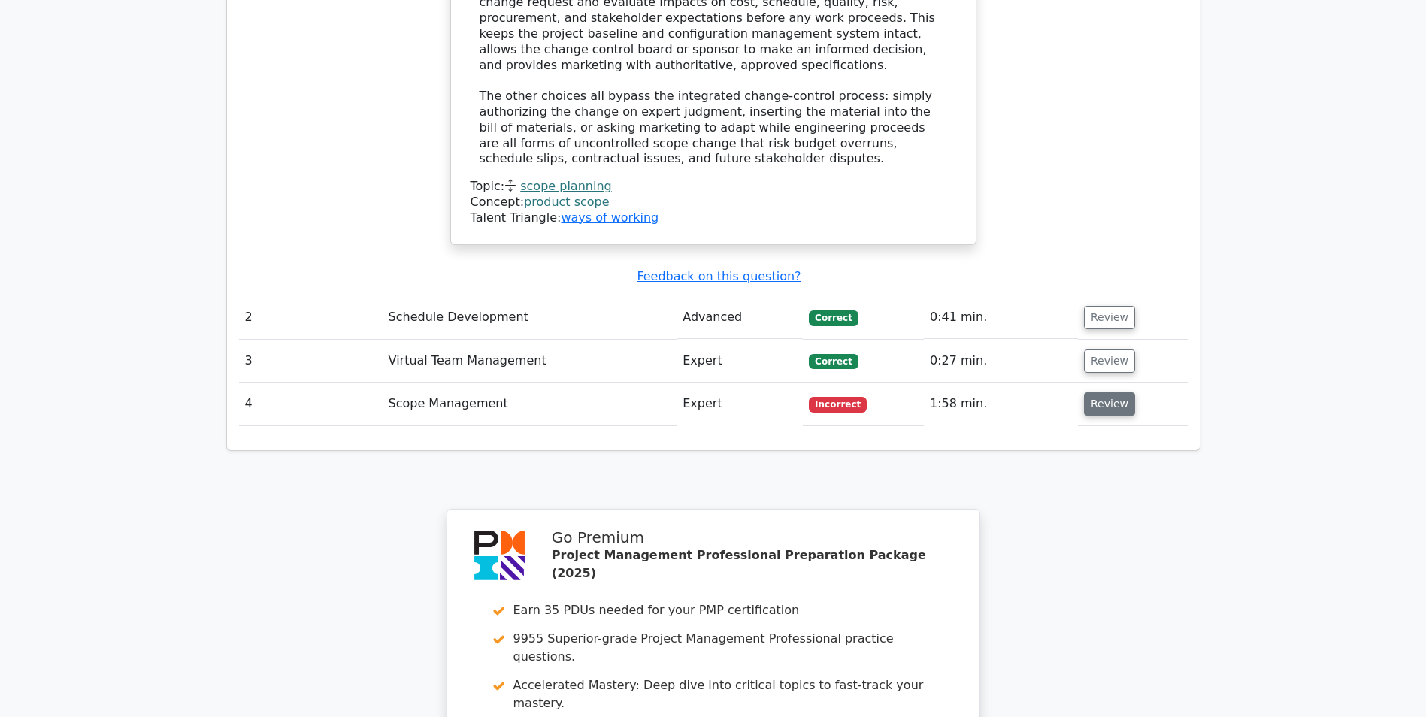
click at [1101, 392] on button "Review" at bounding box center [1109, 403] width 51 height 23
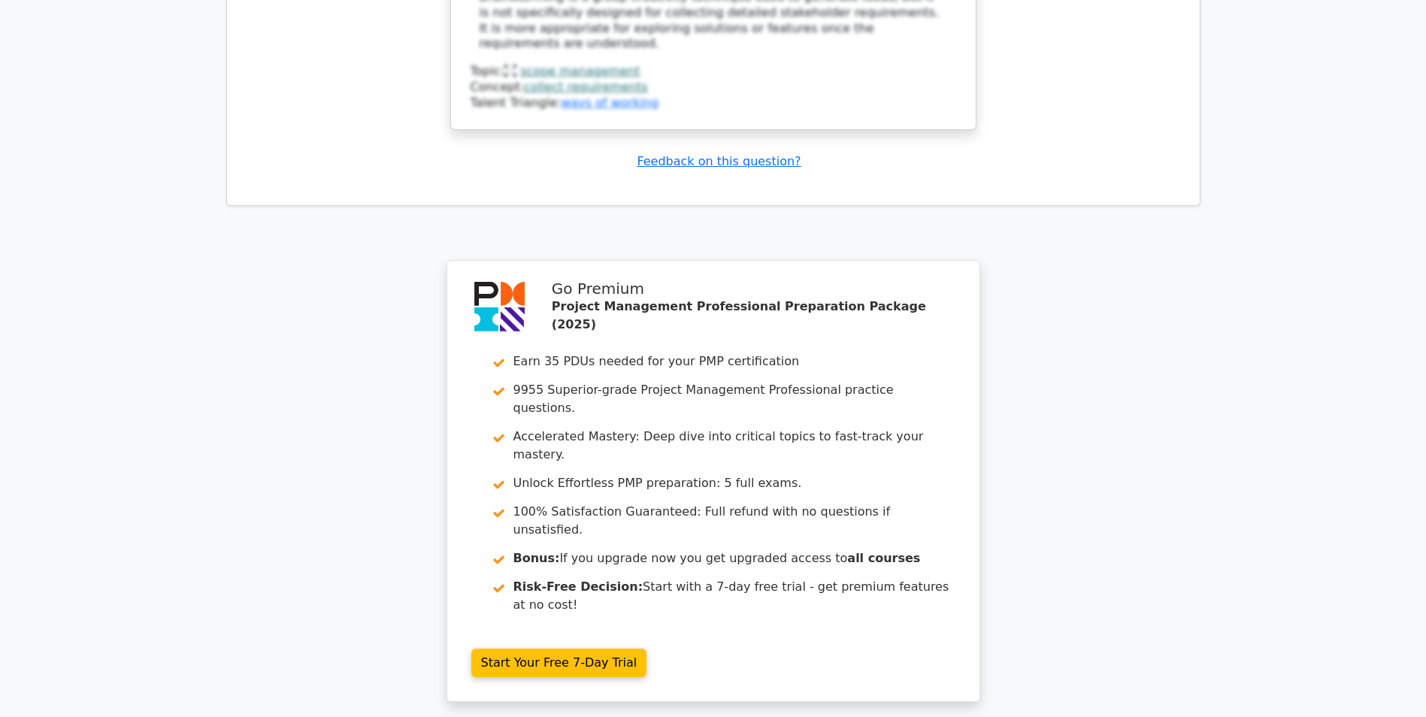
scroll to position [2878, 0]
